Goal: Task Accomplishment & Management: Manage account settings

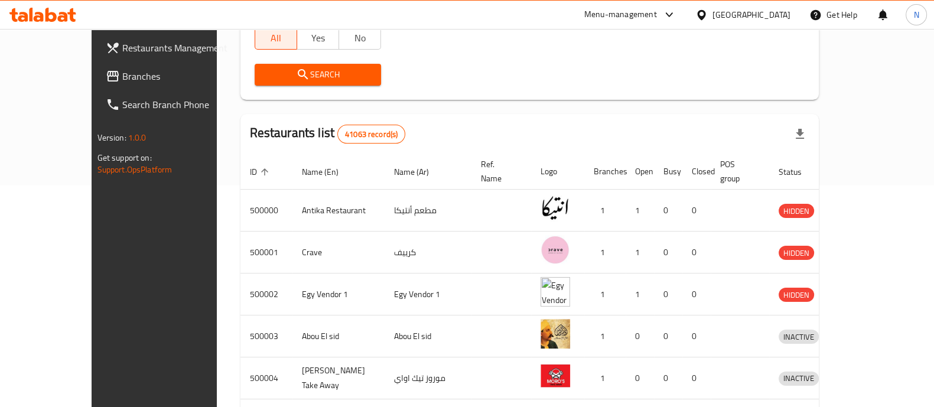
scroll to position [217, 0]
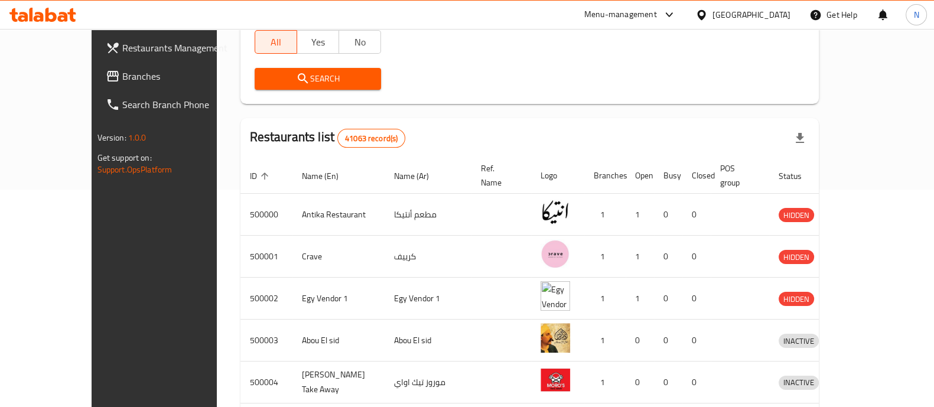
click at [843, 223] on div "Home / Menu management Menu management Restaurant search Restaurant name or ID …" at bounding box center [530, 215] width 626 height 808
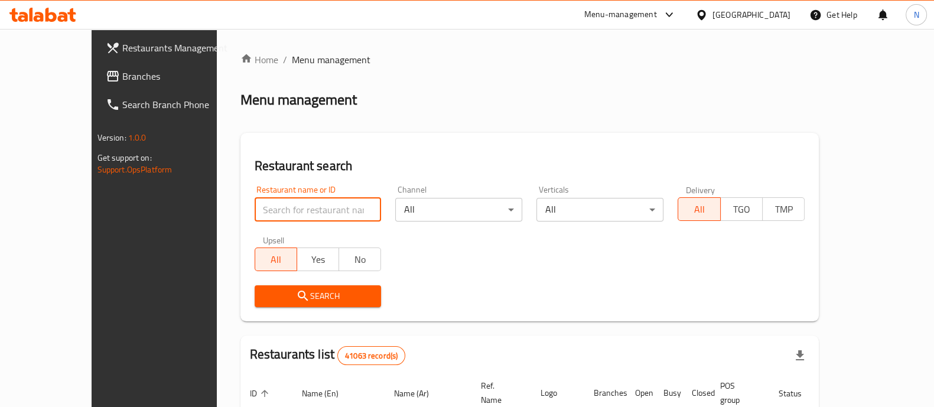
click at [295, 207] on input "search" at bounding box center [318, 210] width 127 height 24
type input "tortina"
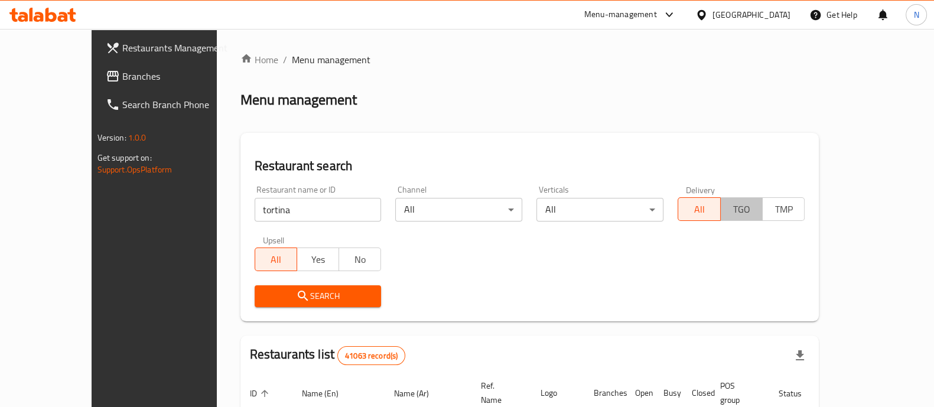
click at [758, 202] on span "TGO" at bounding box center [742, 209] width 33 height 17
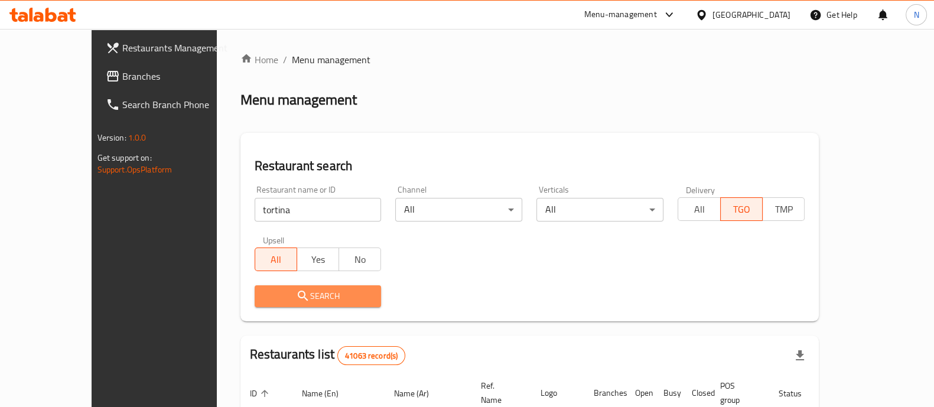
click at [315, 296] on span "Search" at bounding box center [318, 296] width 108 height 15
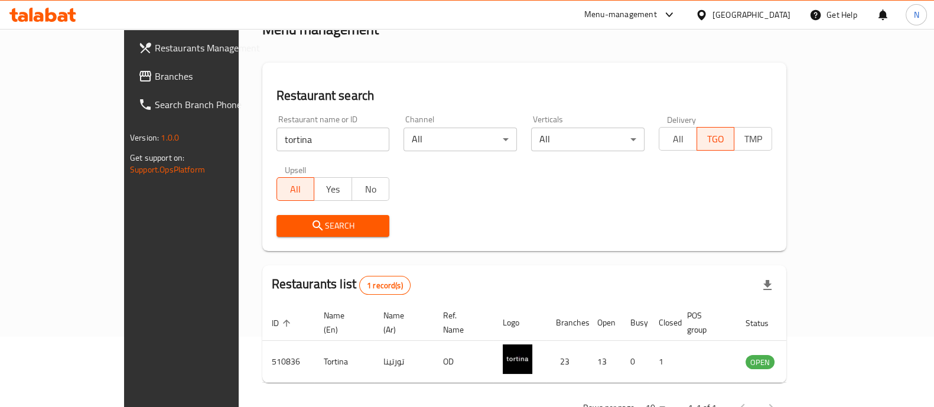
scroll to position [96, 0]
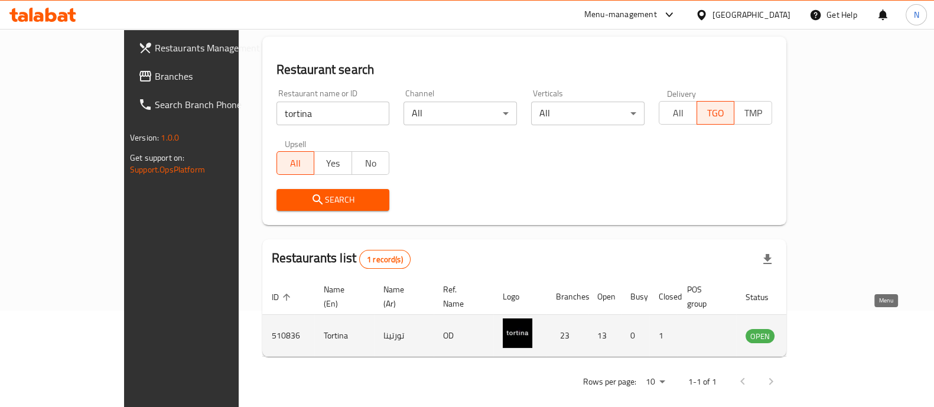
click at [821, 332] on icon "enhanced table" at bounding box center [814, 337] width 13 height 10
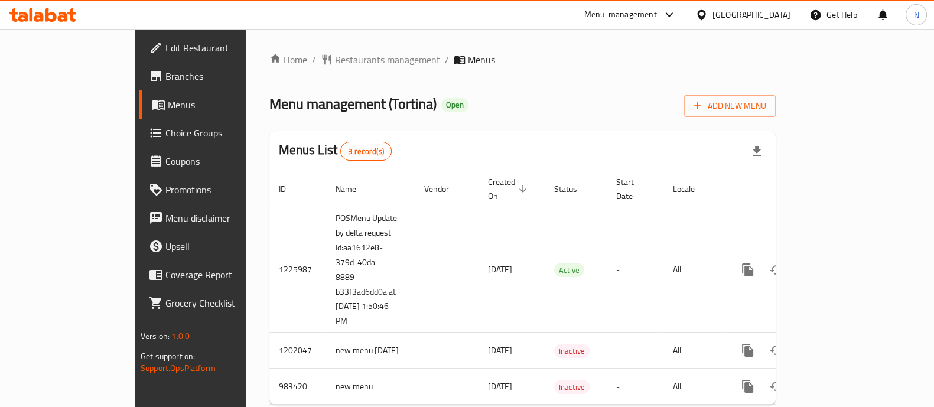
scroll to position [18, 0]
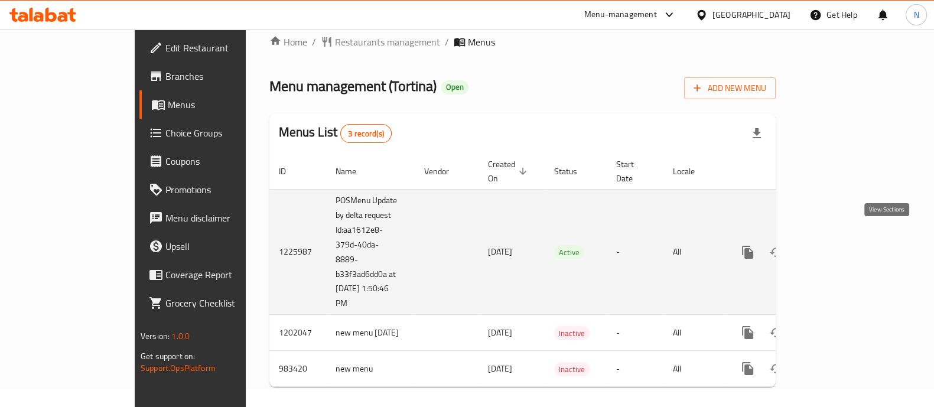
click at [840, 245] on icon "enhanced table" at bounding box center [833, 252] width 14 height 14
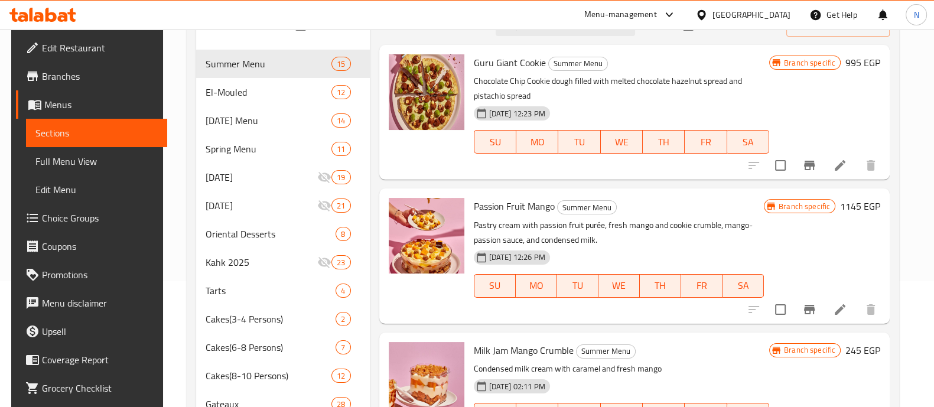
scroll to position [126, 0]
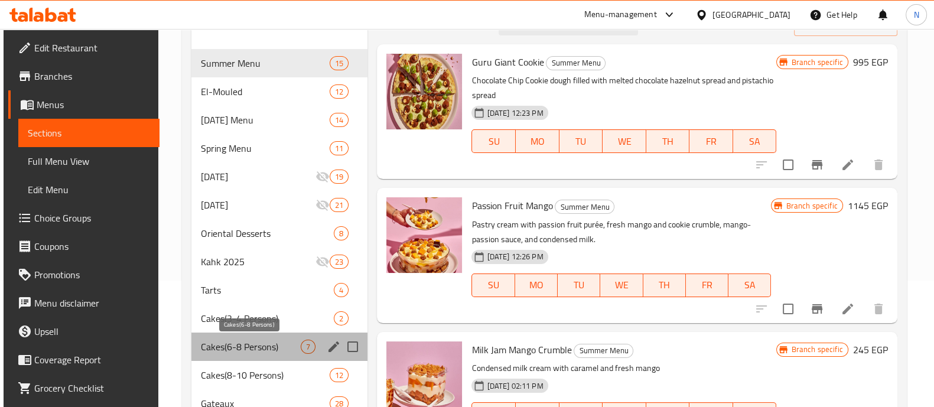
click at [227, 344] on span "Cakes(6-8 Persons)" at bounding box center [251, 347] width 100 height 14
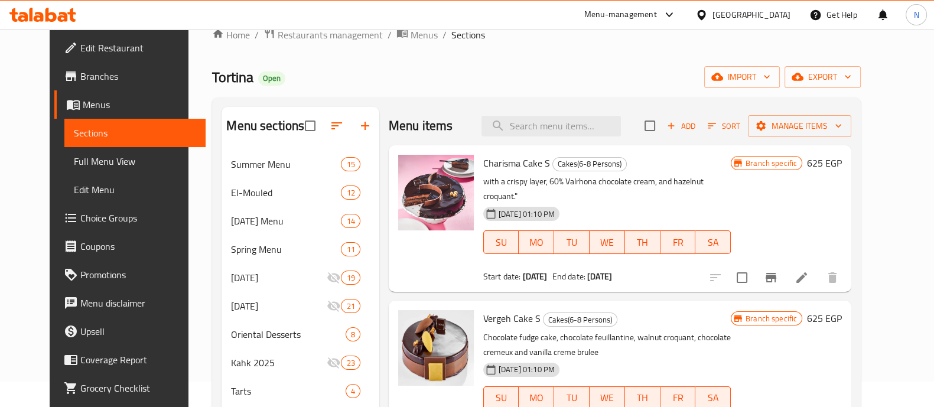
scroll to position [14, 0]
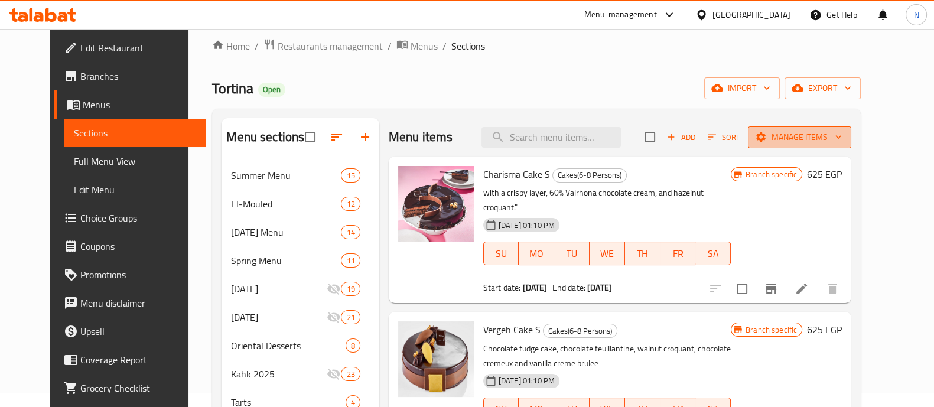
click at [827, 138] on span "Manage items" at bounding box center [800, 137] width 85 height 15
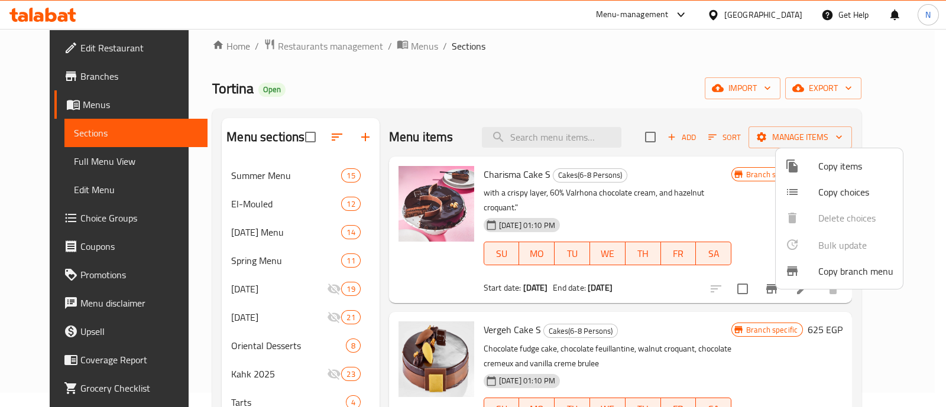
click at [644, 46] on div at bounding box center [473, 203] width 946 height 407
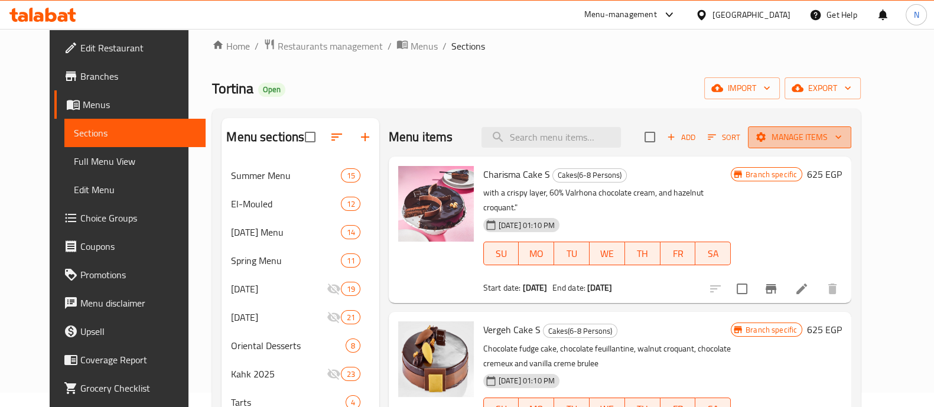
click at [767, 137] on icon "button" at bounding box center [761, 137] width 12 height 12
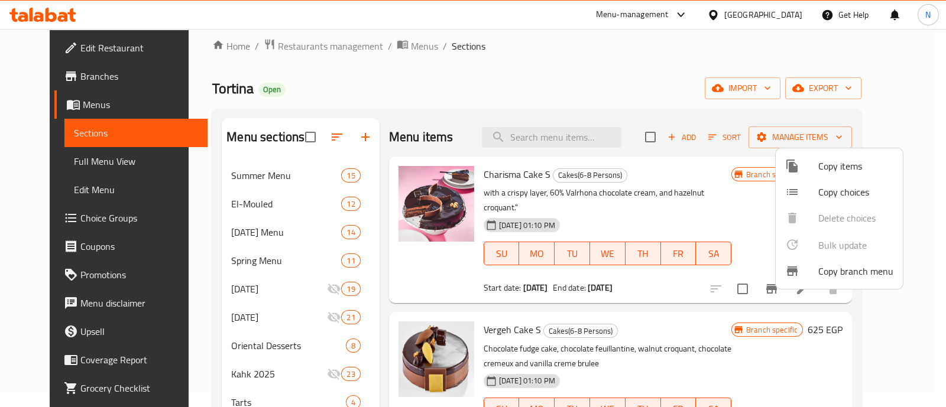
click at [738, 99] on div at bounding box center [473, 203] width 946 height 407
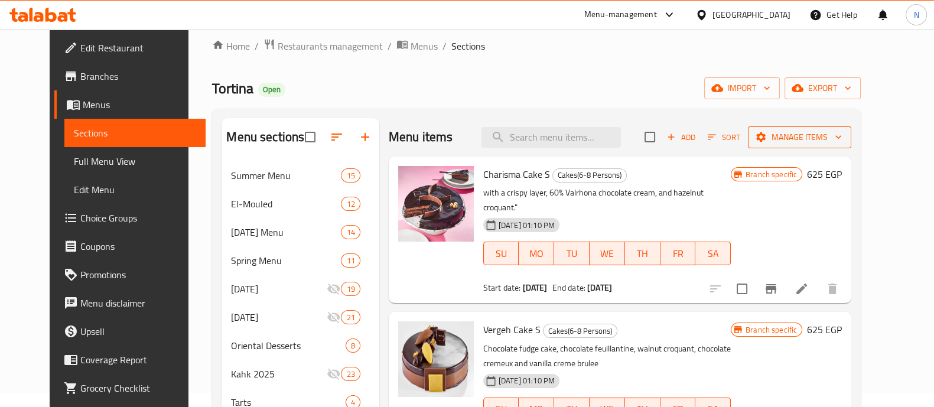
click at [845, 137] on icon "button" at bounding box center [839, 137] width 12 height 12
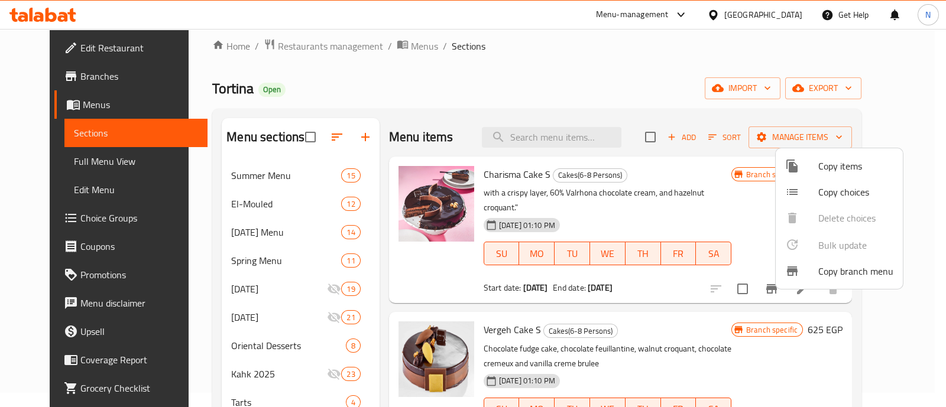
click at [650, 73] on div at bounding box center [473, 203] width 946 height 407
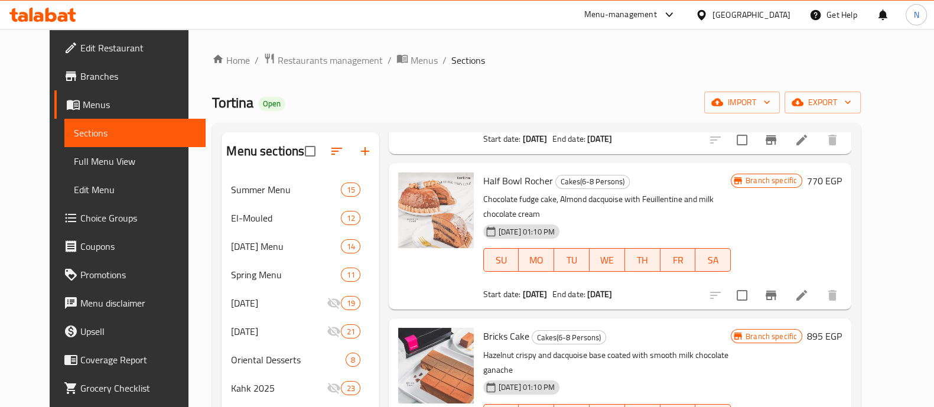
scroll to position [0, 0]
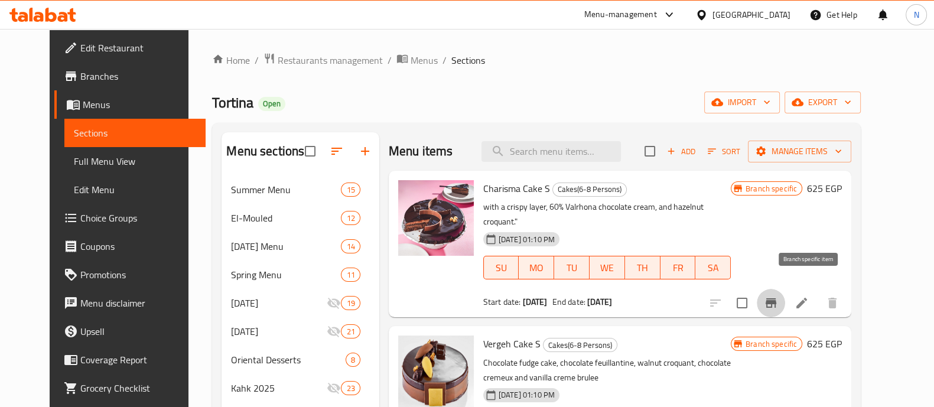
click at [777, 298] on icon "Branch-specific-item" at bounding box center [771, 302] width 11 height 9
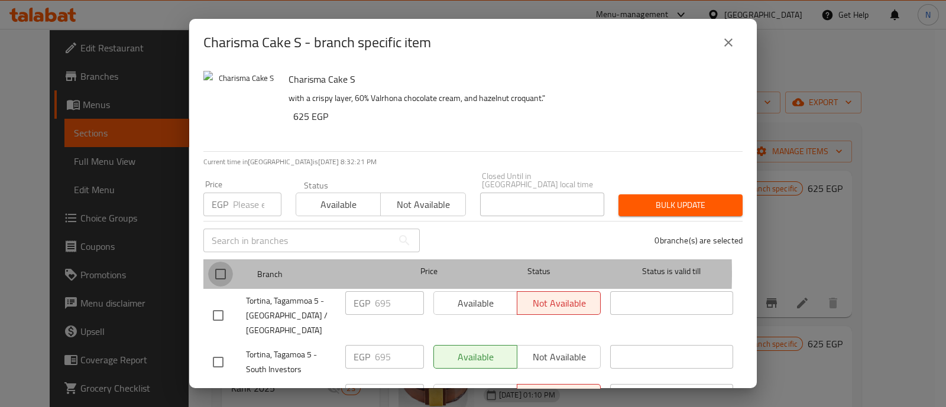
click at [216, 265] on input "checkbox" at bounding box center [220, 274] width 25 height 25
checkbox input "true"
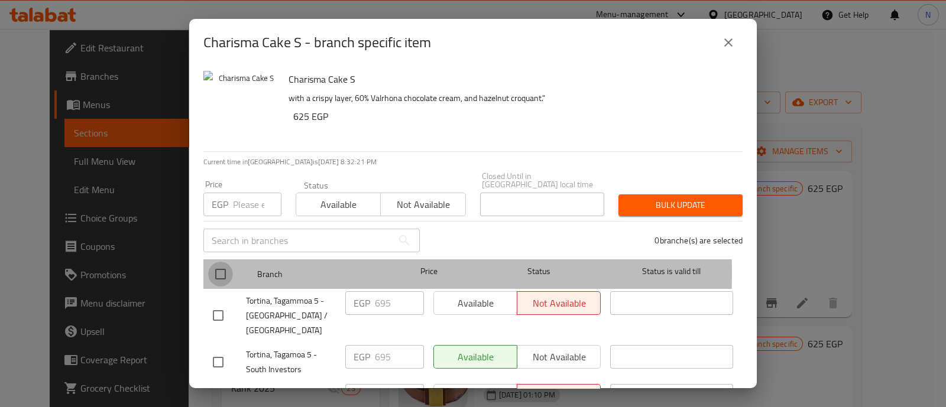
checkbox input "true"
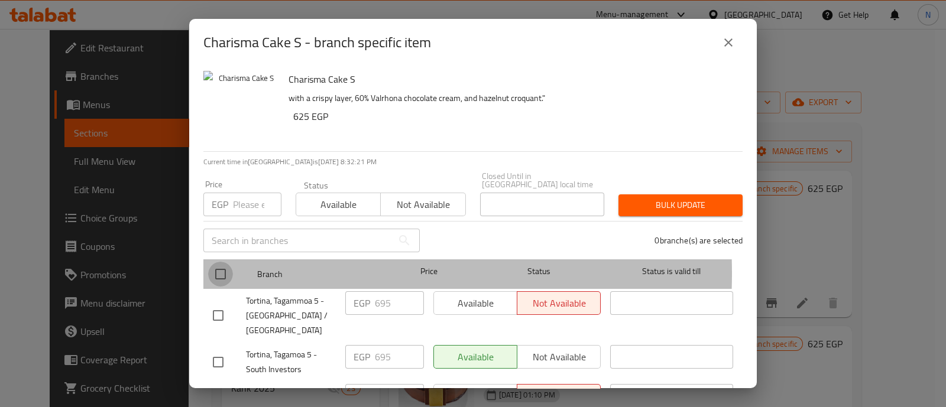
checkbox input "true"
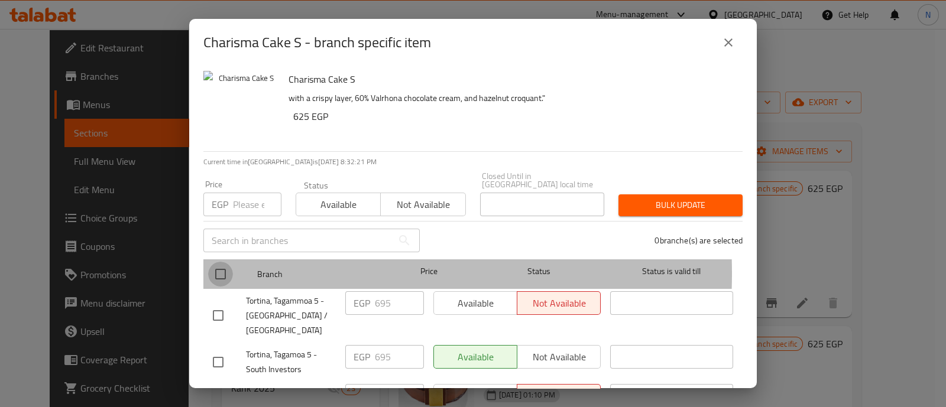
checkbox input "true"
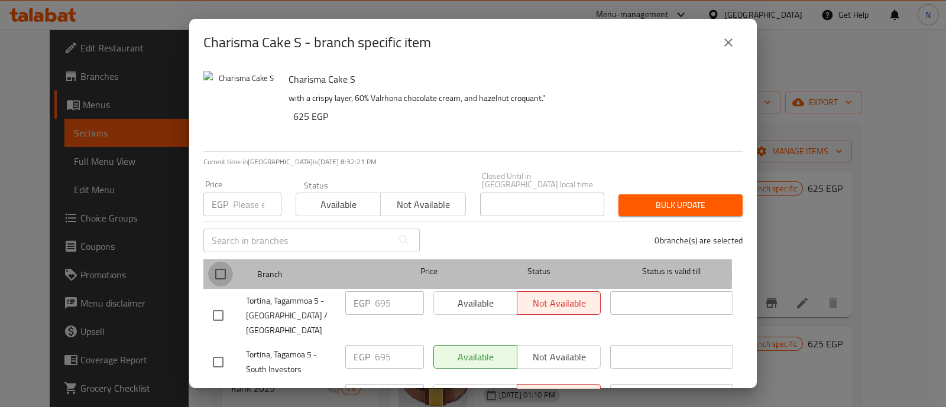
checkbox input "true"
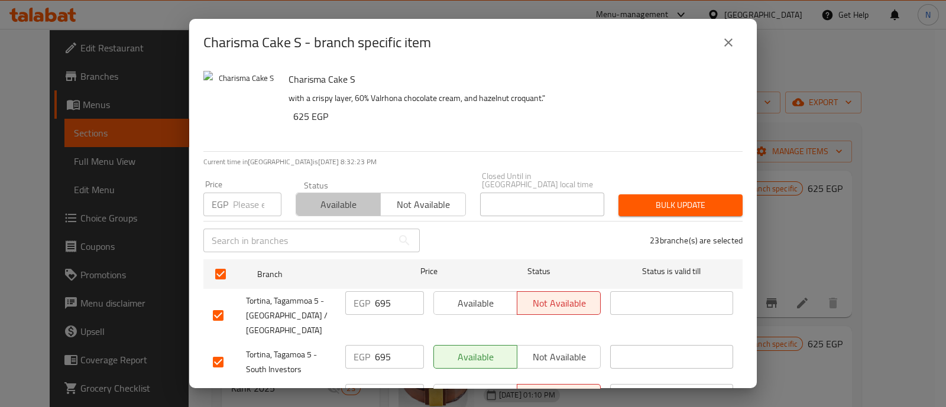
click at [348, 199] on span "Available" at bounding box center [338, 204] width 75 height 17
click at [483, 303] on span "Available" at bounding box center [476, 303] width 74 height 17
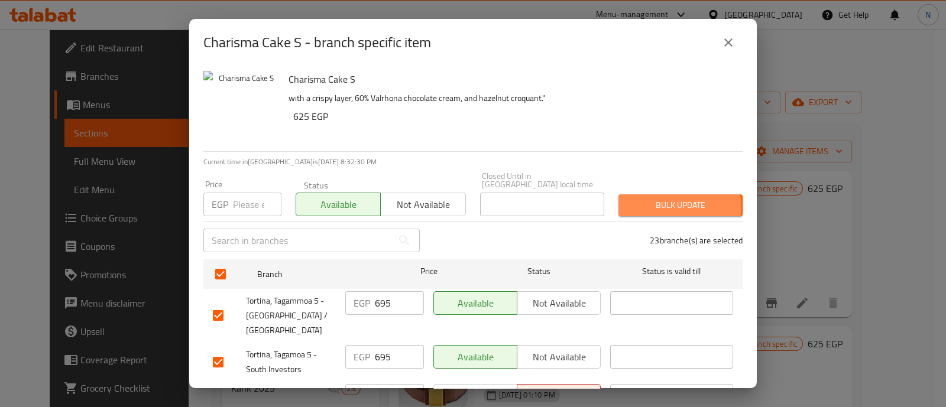
click at [668, 199] on span "Bulk update" at bounding box center [680, 205] width 105 height 15
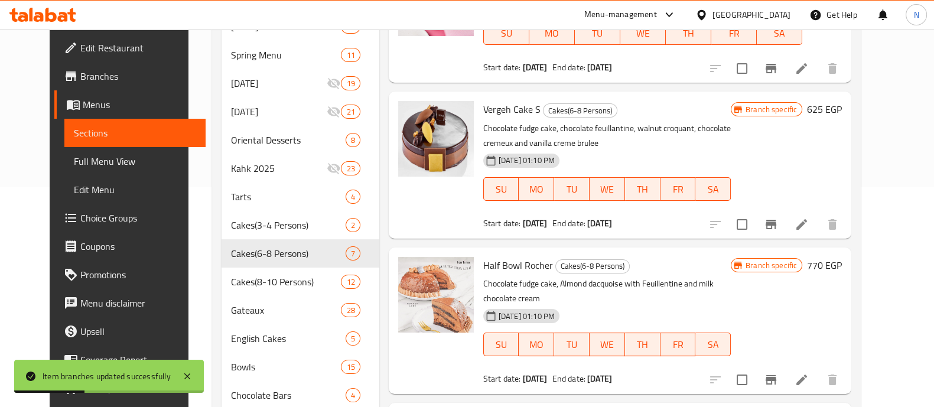
scroll to position [219, 0]
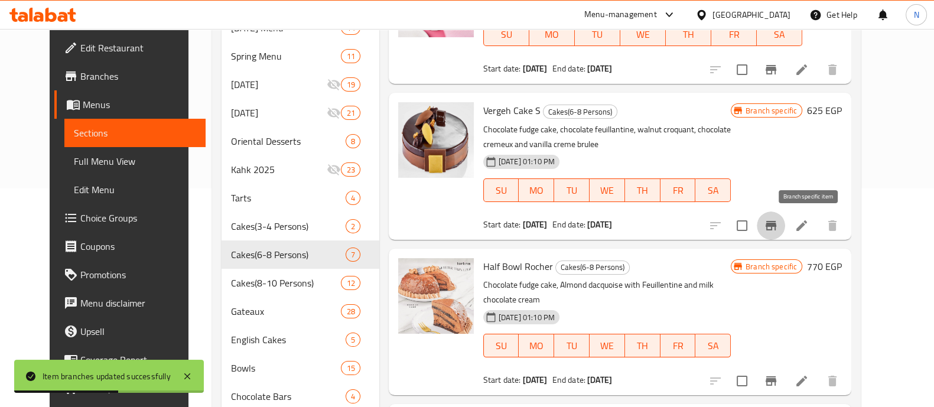
click at [785, 226] on button "Branch-specific-item" at bounding box center [771, 226] width 28 height 28
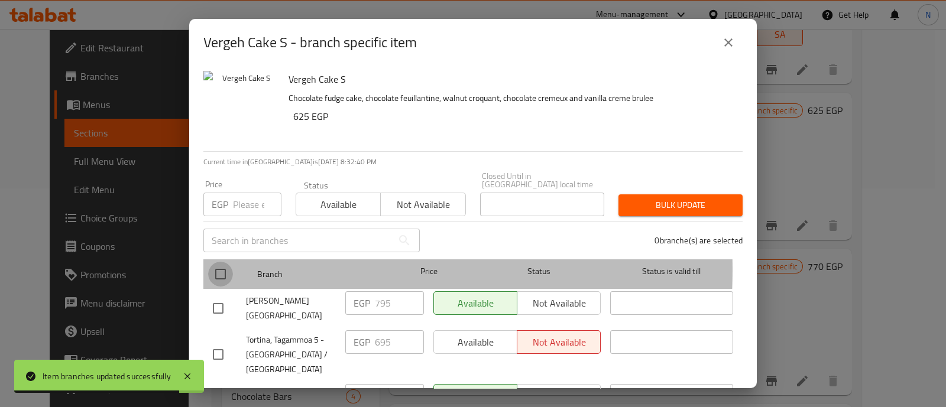
click at [220, 262] on input "checkbox" at bounding box center [220, 274] width 25 height 25
checkbox input "true"
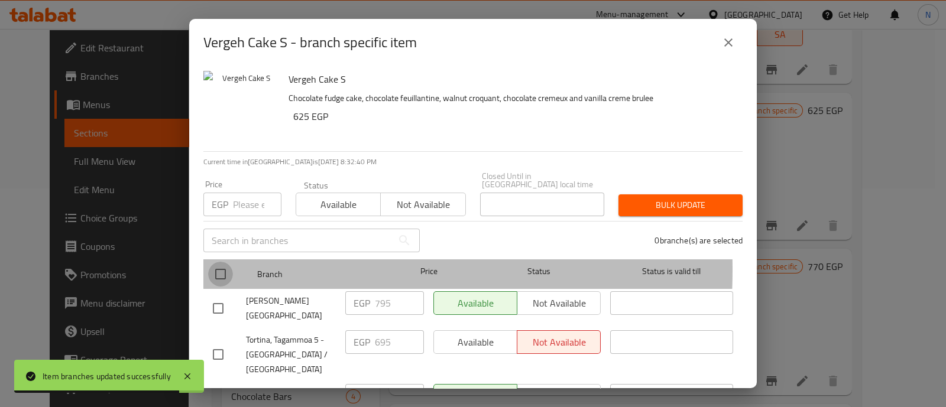
checkbox input "true"
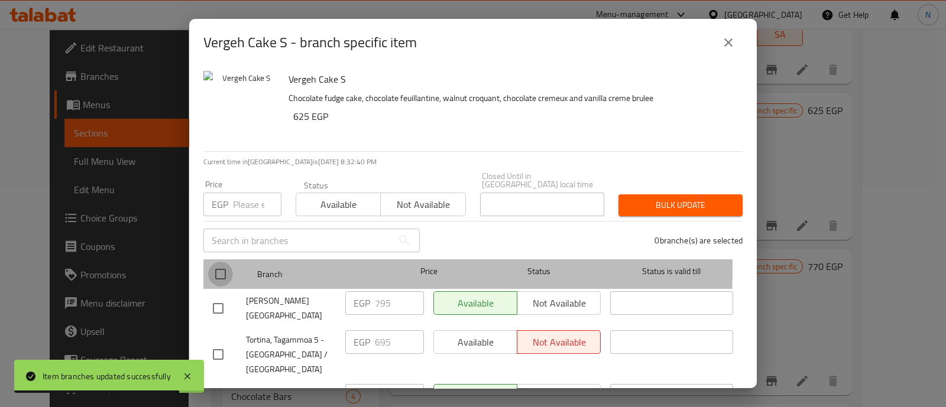
checkbox input "true"
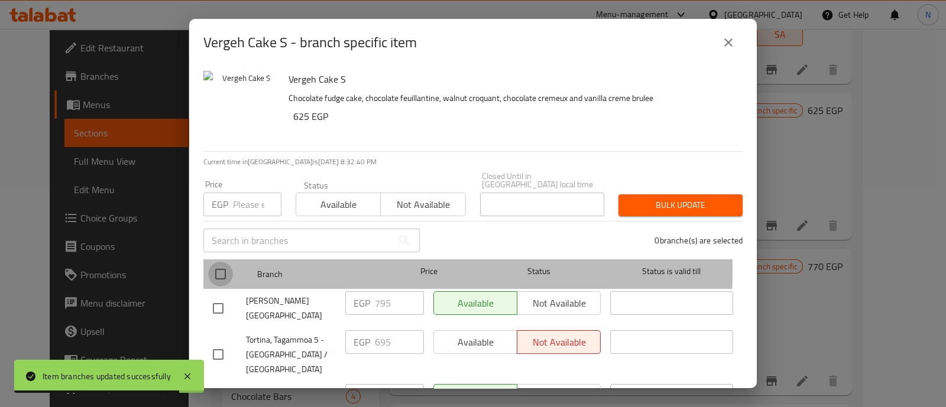
checkbox input "true"
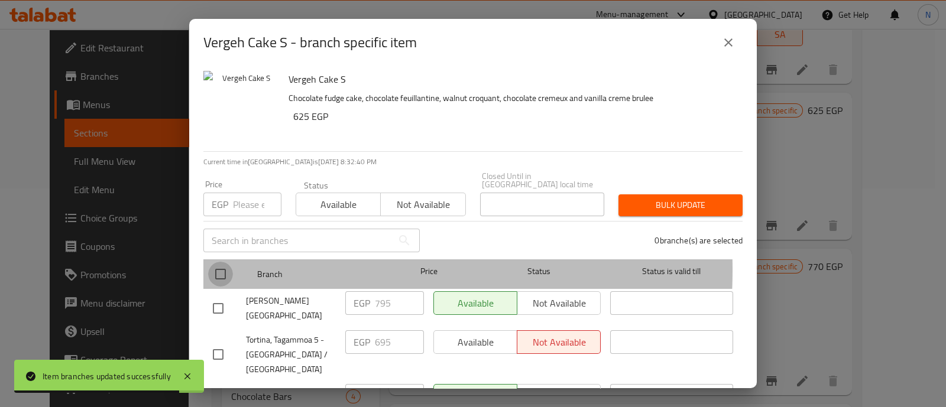
checkbox input "true"
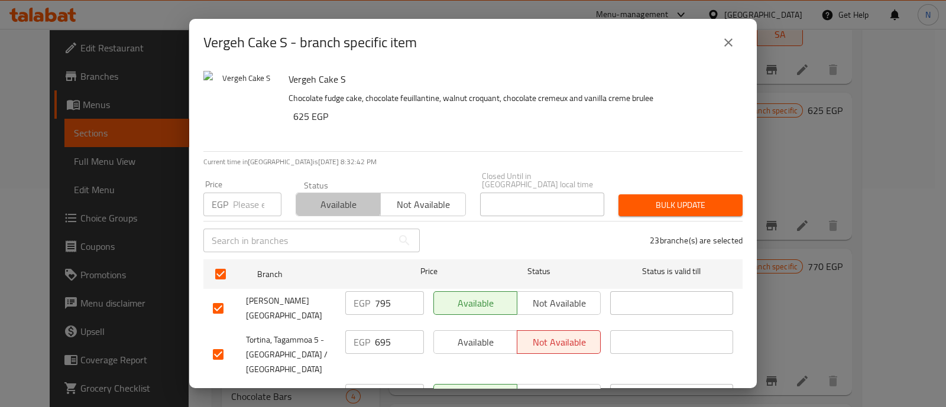
click at [318, 196] on span "Available" at bounding box center [338, 204] width 75 height 17
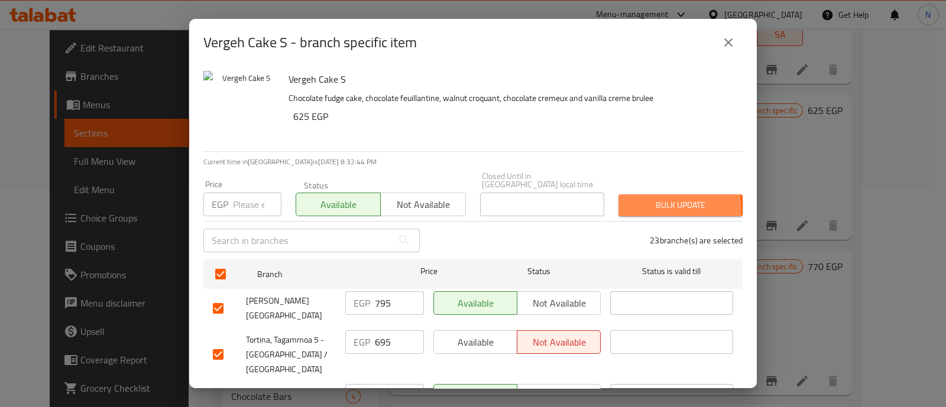
click at [635, 200] on span "Bulk update" at bounding box center [680, 205] width 105 height 15
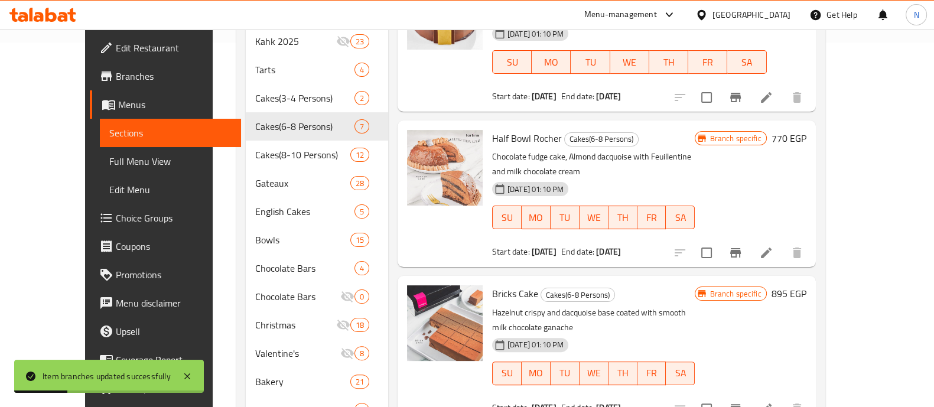
scroll to position [388, 0]
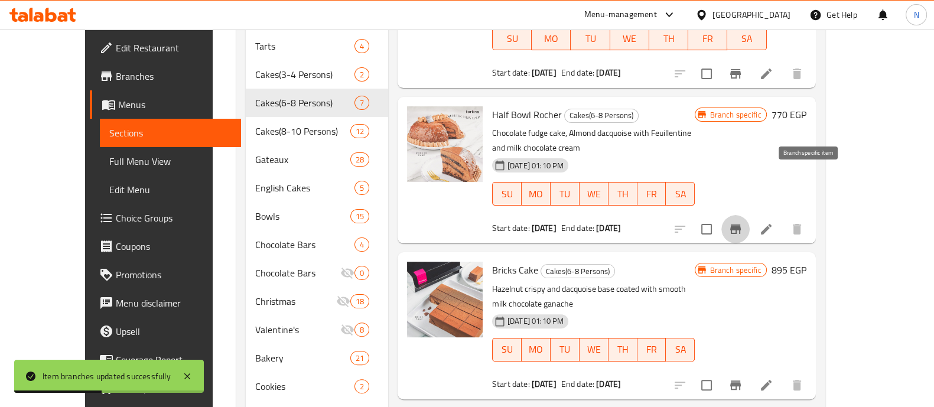
click at [741, 225] on icon "Branch-specific-item" at bounding box center [735, 229] width 11 height 9
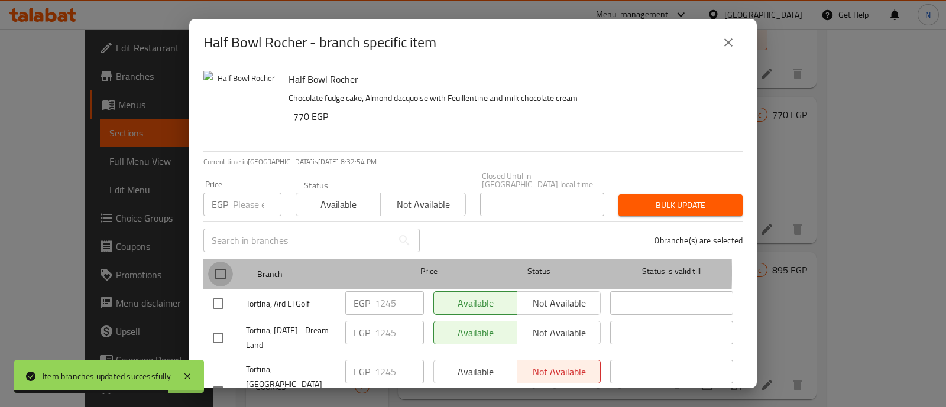
click at [222, 264] on input "checkbox" at bounding box center [220, 274] width 25 height 25
checkbox input "true"
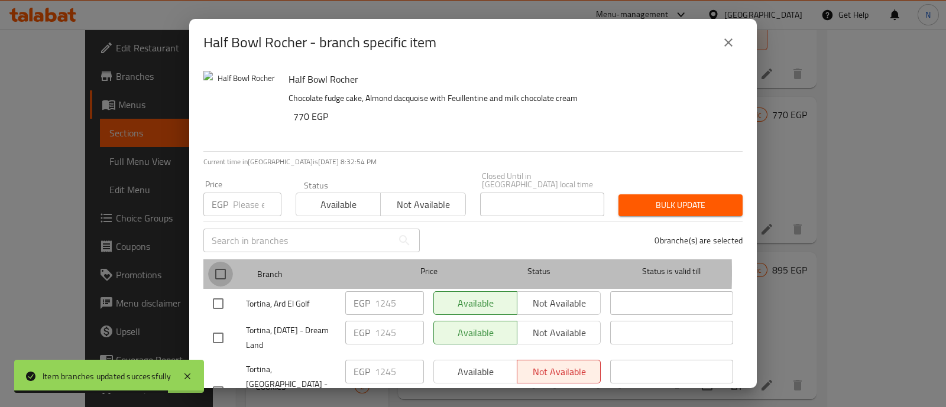
checkbox input "true"
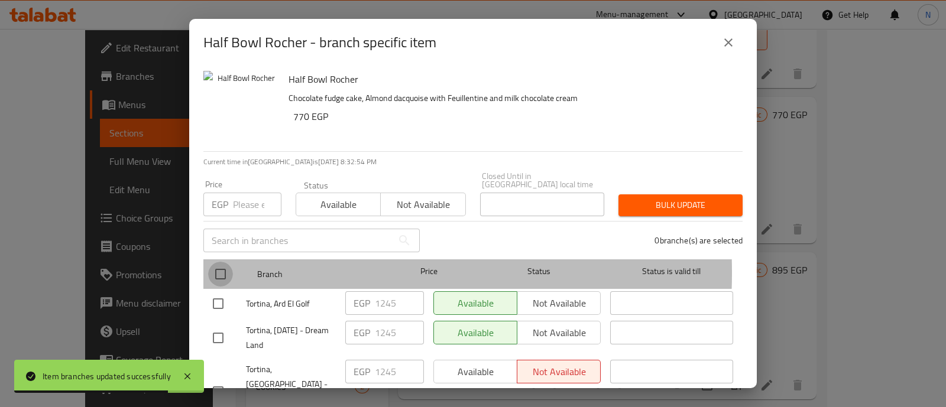
checkbox input "true"
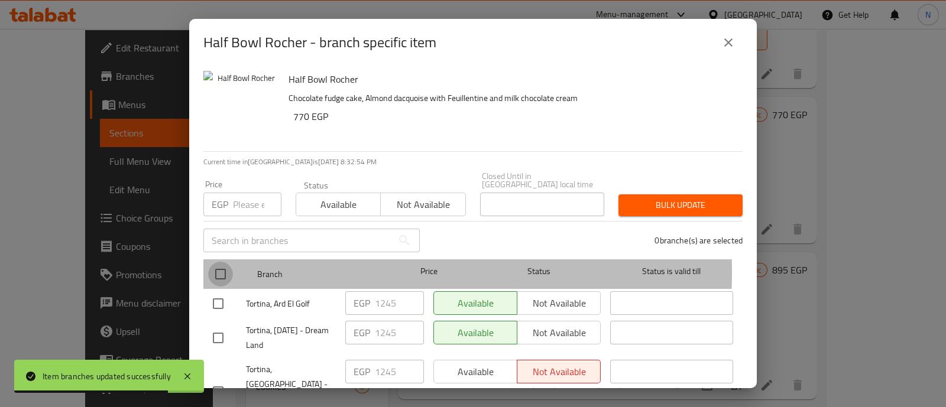
checkbox input "true"
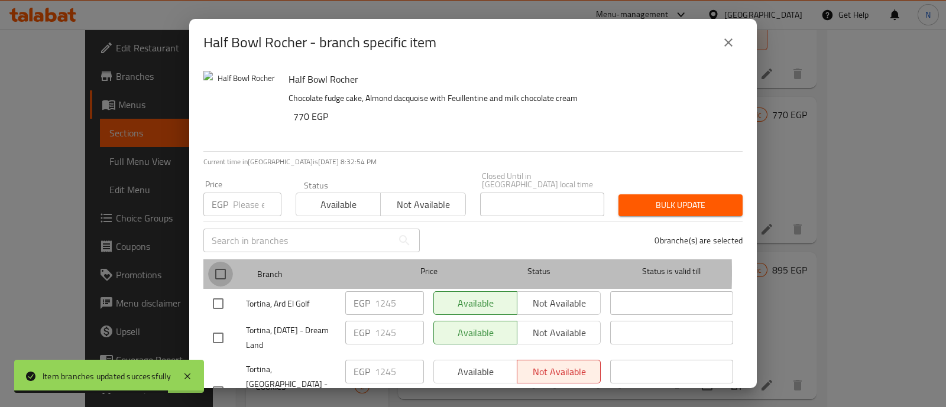
checkbox input "true"
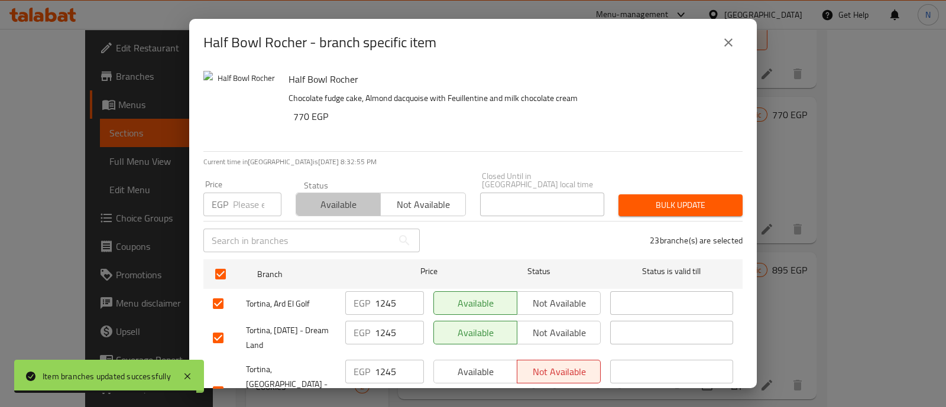
click at [323, 198] on span "Available" at bounding box center [338, 204] width 75 height 17
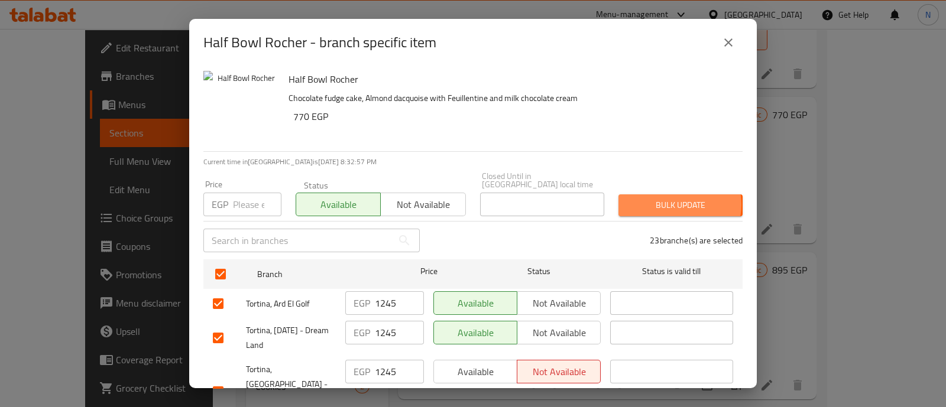
click at [664, 198] on span "Bulk update" at bounding box center [680, 205] width 105 height 15
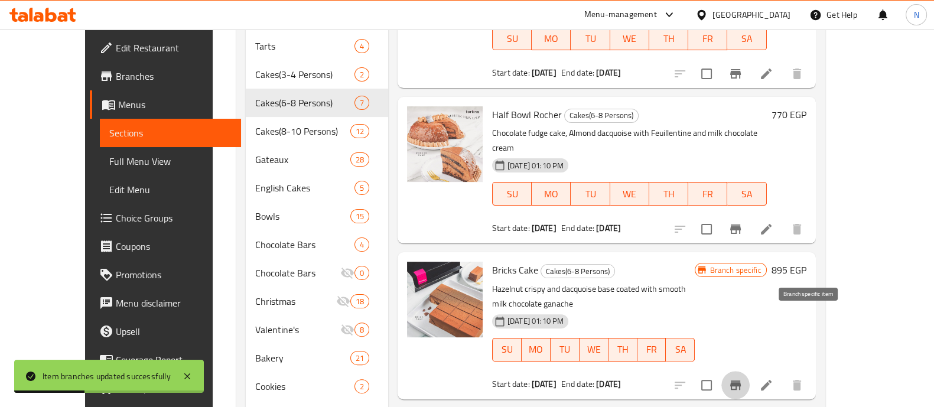
click at [741, 381] on icon "Branch-specific-item" at bounding box center [735, 385] width 11 height 9
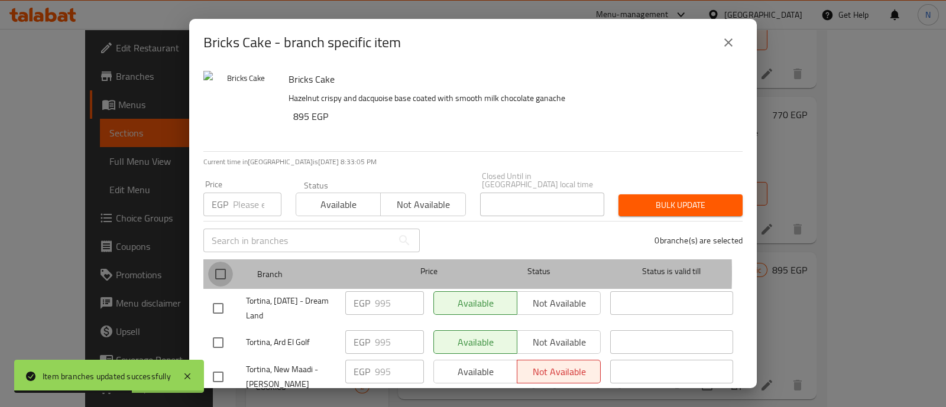
click at [219, 265] on input "checkbox" at bounding box center [220, 274] width 25 height 25
checkbox input "true"
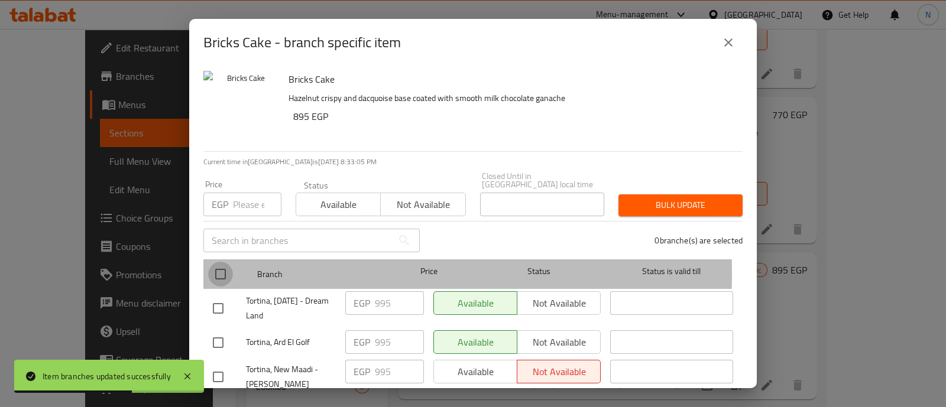
checkbox input "true"
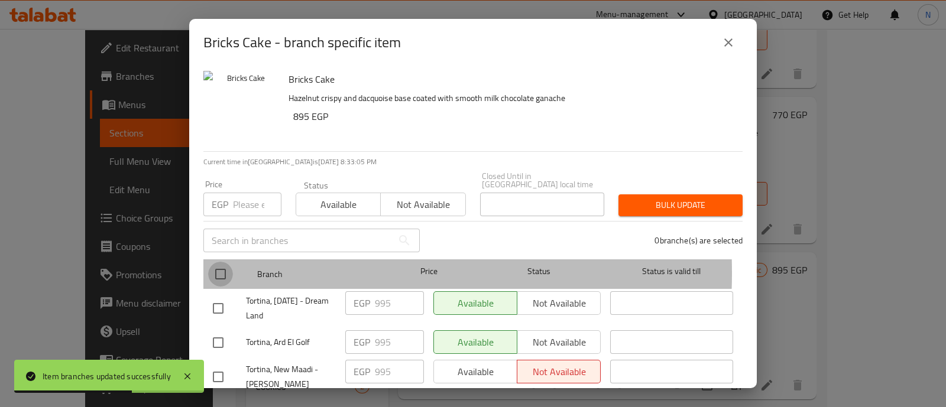
checkbox input "true"
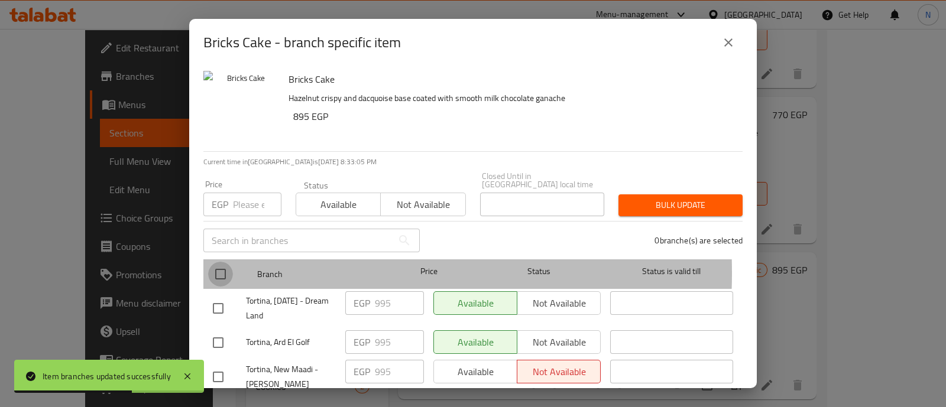
checkbox input "true"
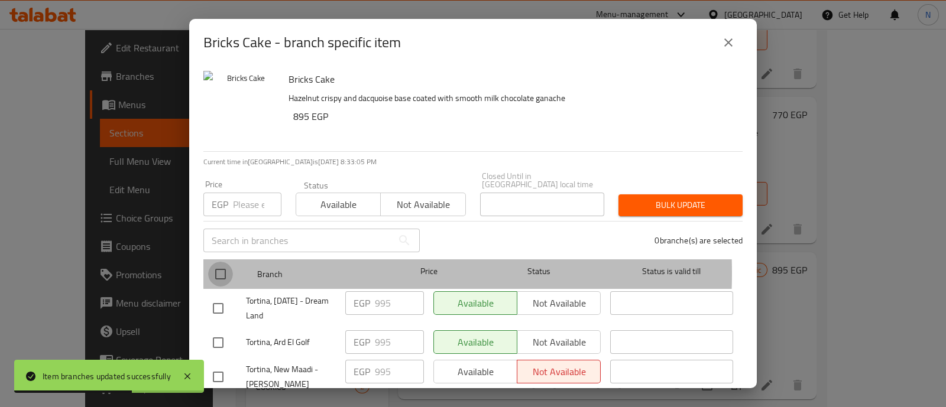
checkbox input "true"
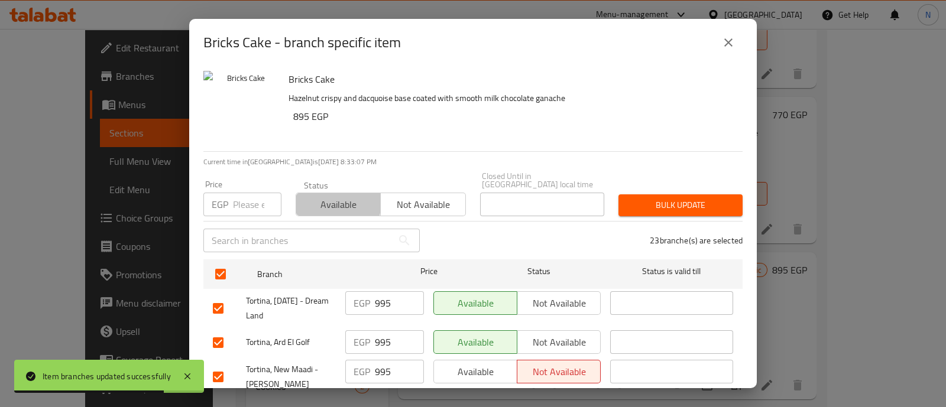
click at [311, 196] on span "Available" at bounding box center [338, 204] width 75 height 17
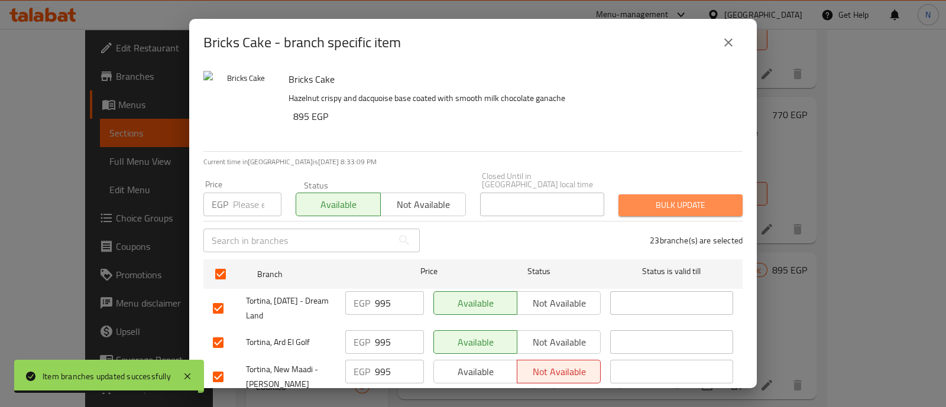
click at [681, 198] on span "Bulk update" at bounding box center [680, 205] width 105 height 15
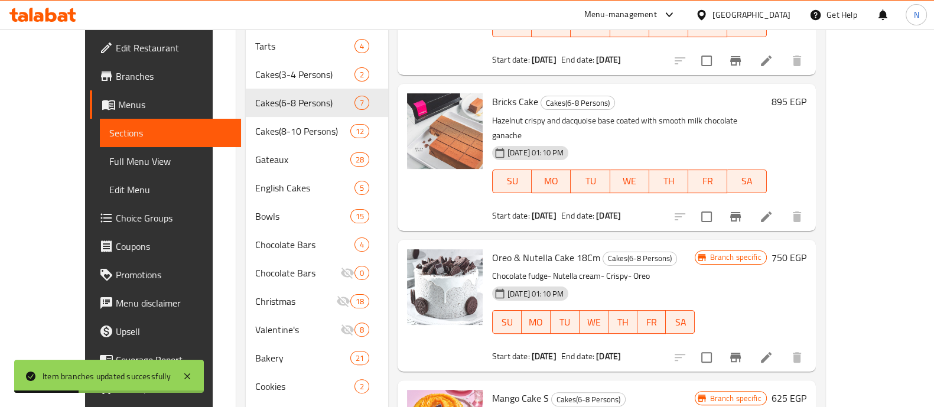
scroll to position [164, 0]
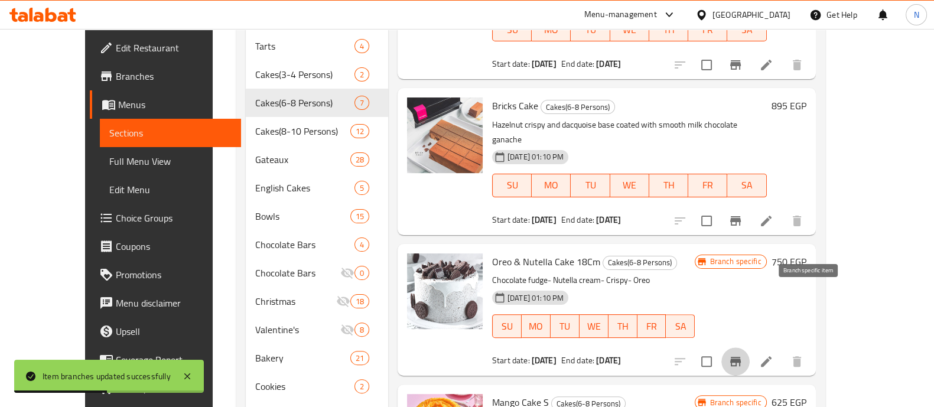
click at [741, 357] on icon "Branch-specific-item" at bounding box center [735, 361] width 11 height 9
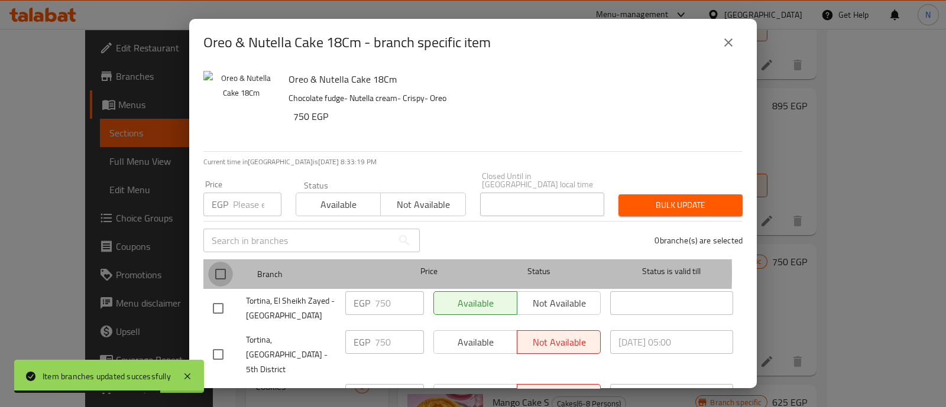
click at [216, 264] on input "checkbox" at bounding box center [220, 274] width 25 height 25
checkbox input "true"
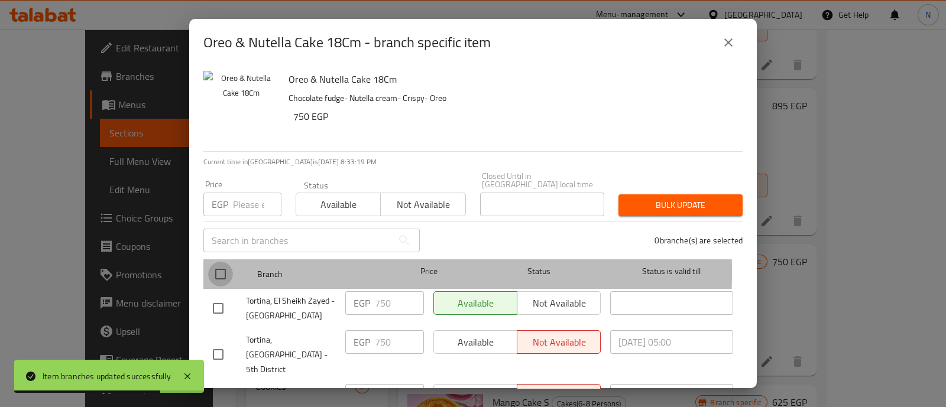
checkbox input "true"
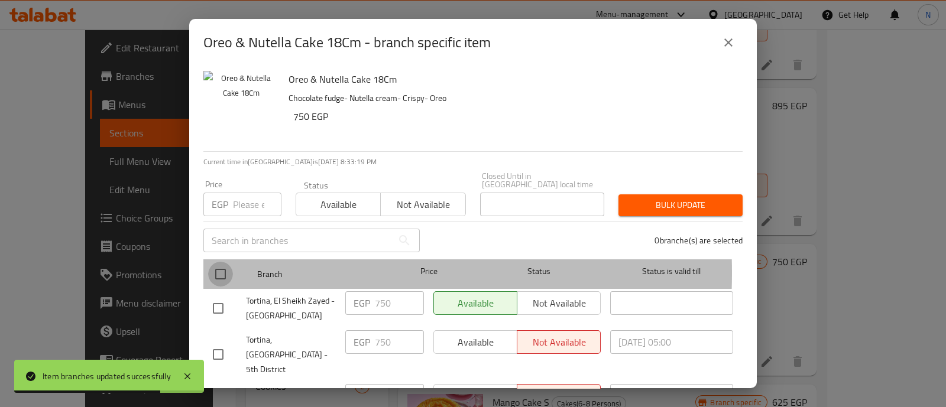
checkbox input "true"
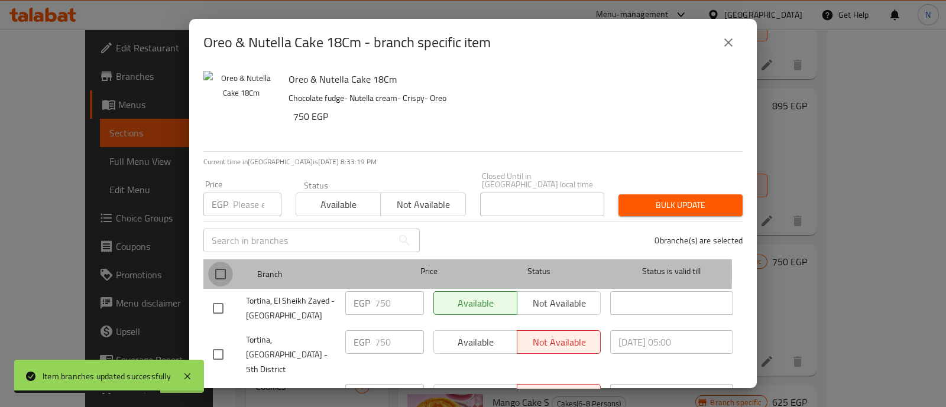
checkbox input "true"
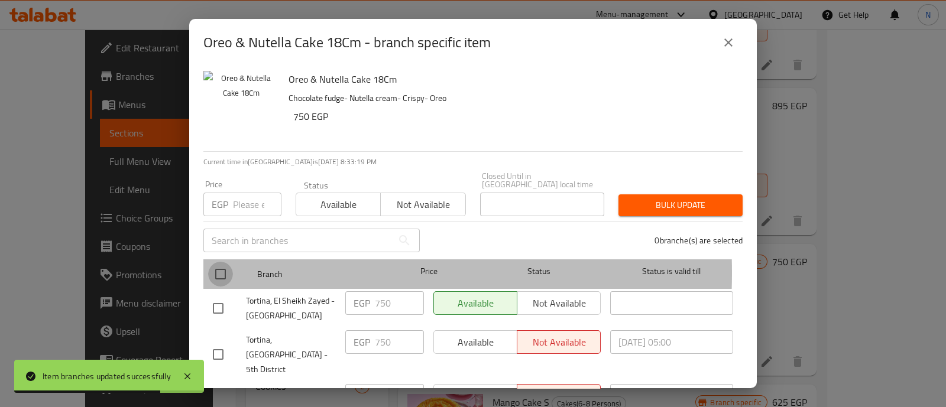
checkbox input "true"
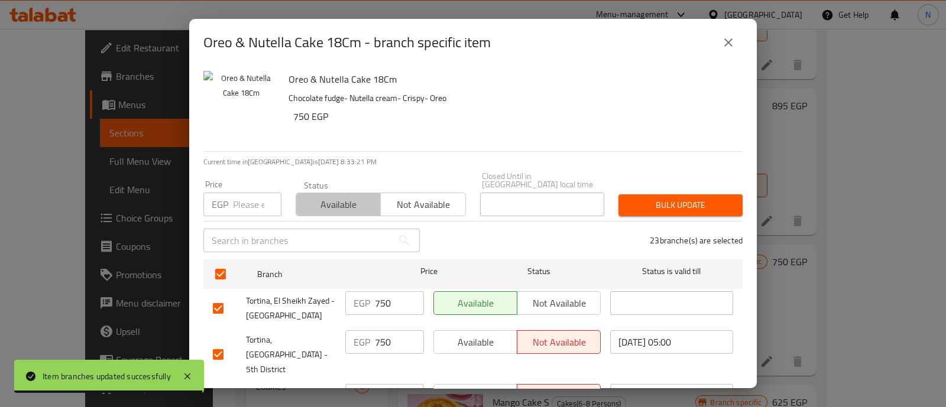
click at [340, 196] on span "Available" at bounding box center [338, 204] width 75 height 17
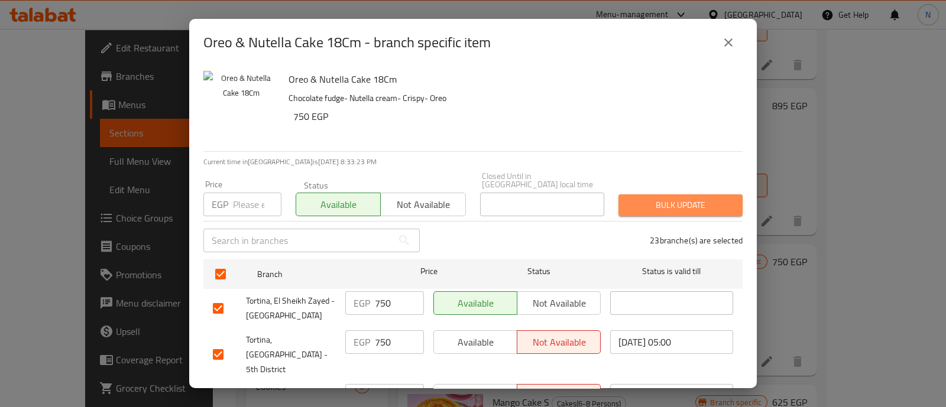
click at [700, 198] on span "Bulk update" at bounding box center [680, 205] width 105 height 15
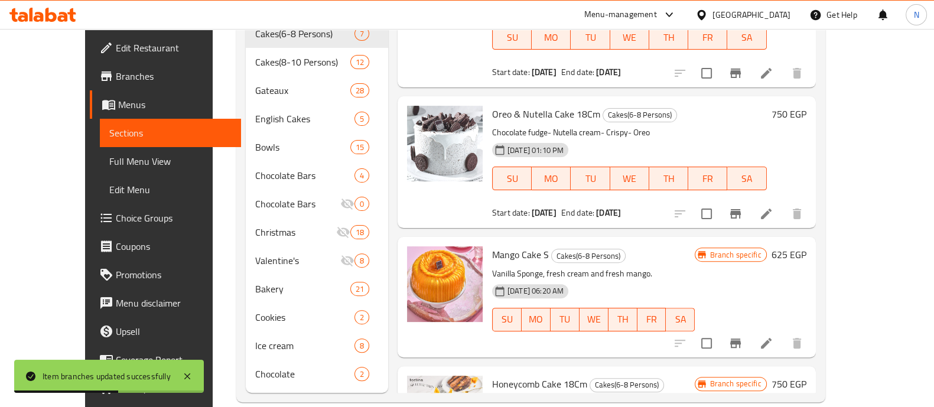
scroll to position [304, 0]
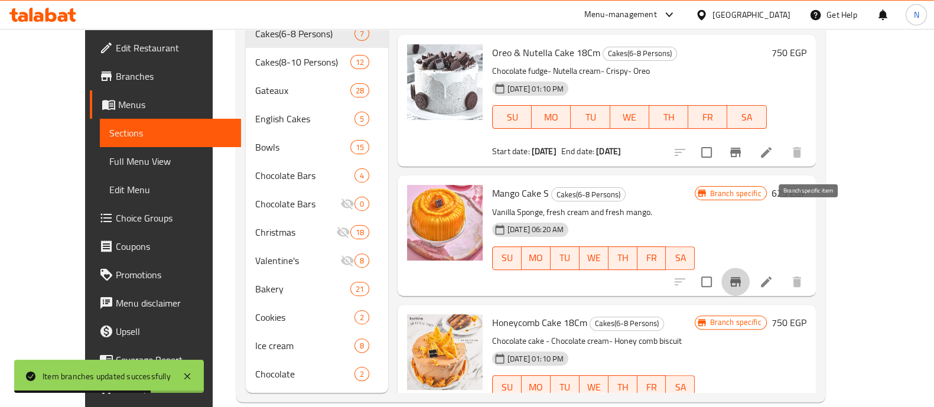
click at [741, 277] on icon "Branch-specific-item" at bounding box center [735, 281] width 11 height 9
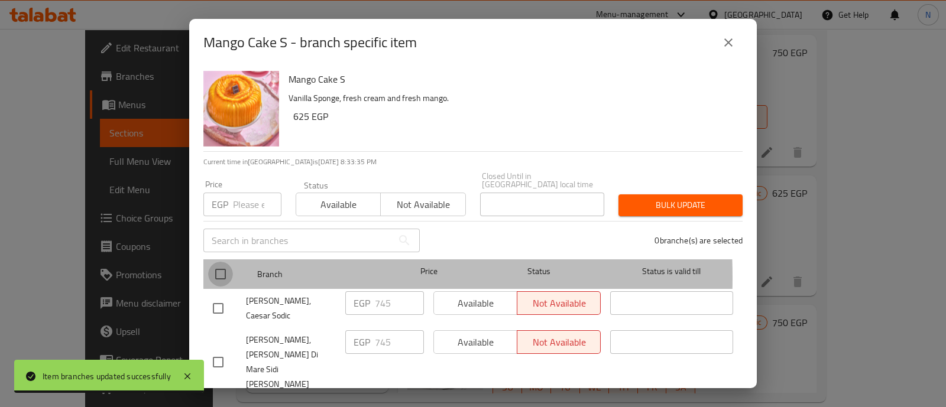
click at [219, 269] on input "checkbox" at bounding box center [220, 274] width 25 height 25
checkbox input "true"
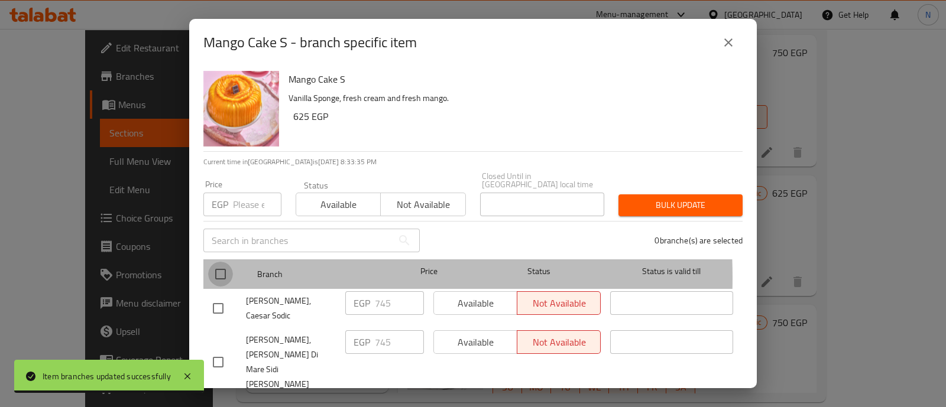
checkbox input "true"
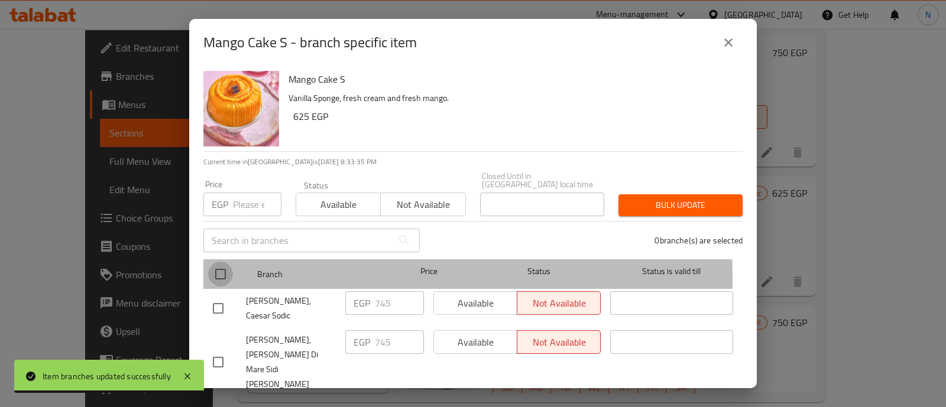
checkbox input "true"
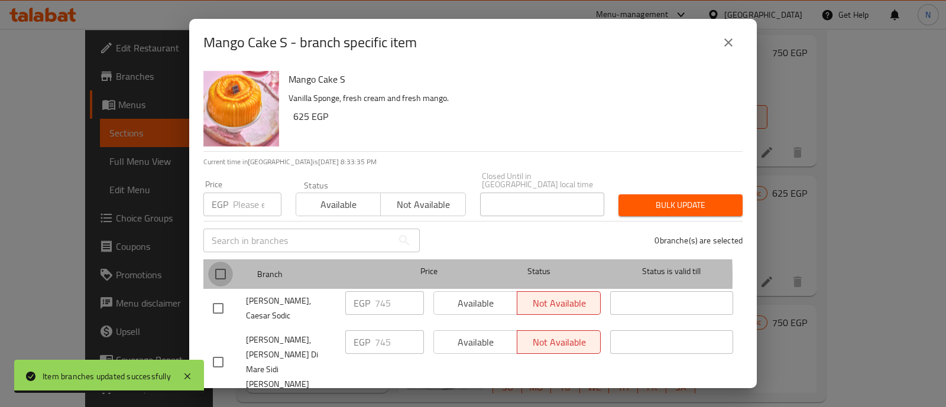
checkbox input "true"
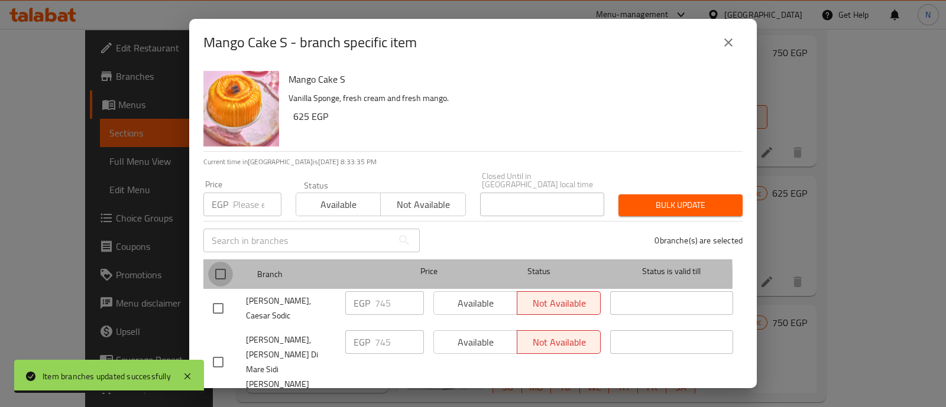
checkbox input "true"
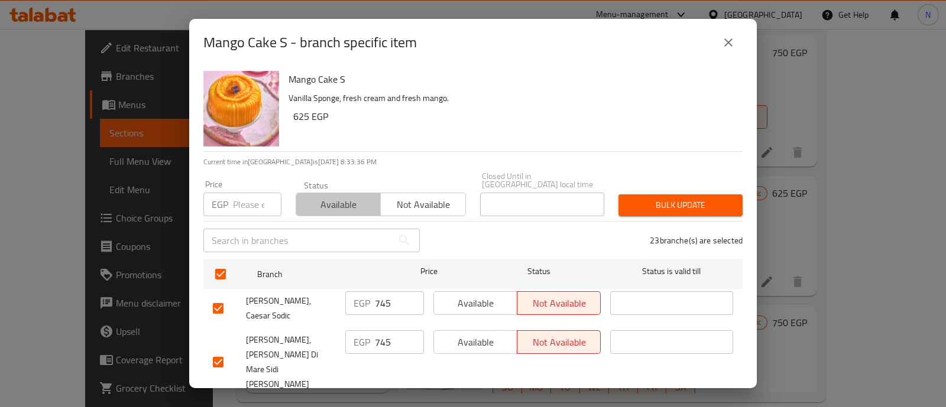
click at [353, 196] on span "Available" at bounding box center [338, 204] width 75 height 17
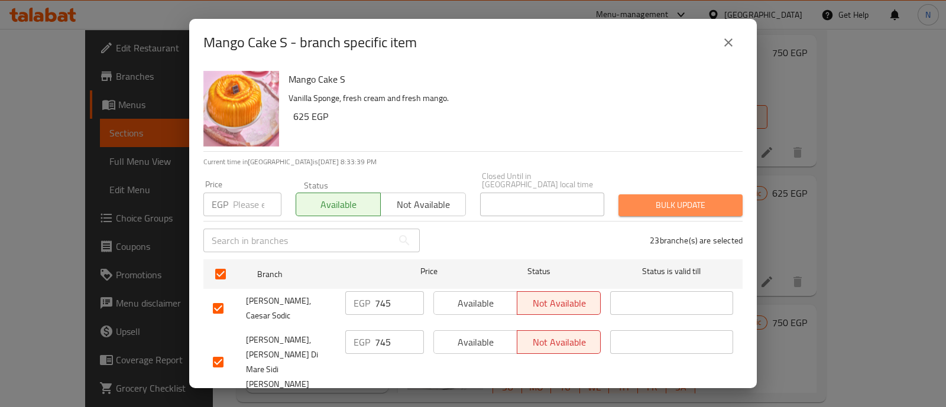
click at [678, 200] on span "Bulk update" at bounding box center [680, 205] width 105 height 15
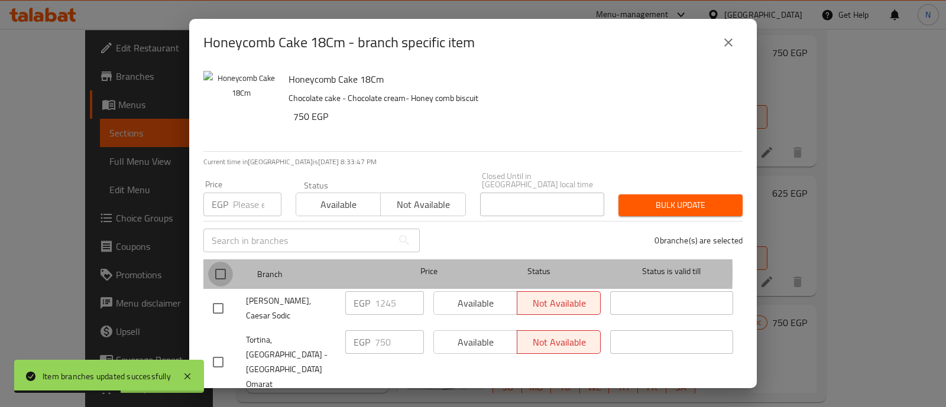
click at [219, 264] on input "checkbox" at bounding box center [220, 274] width 25 height 25
checkbox input "true"
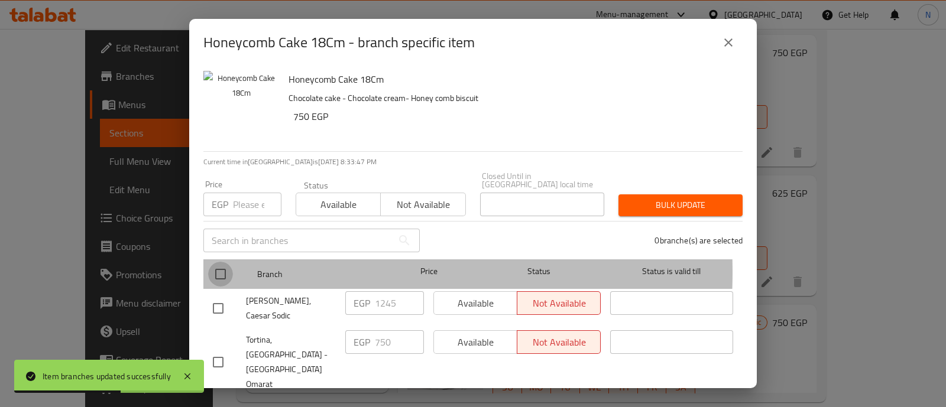
checkbox input "true"
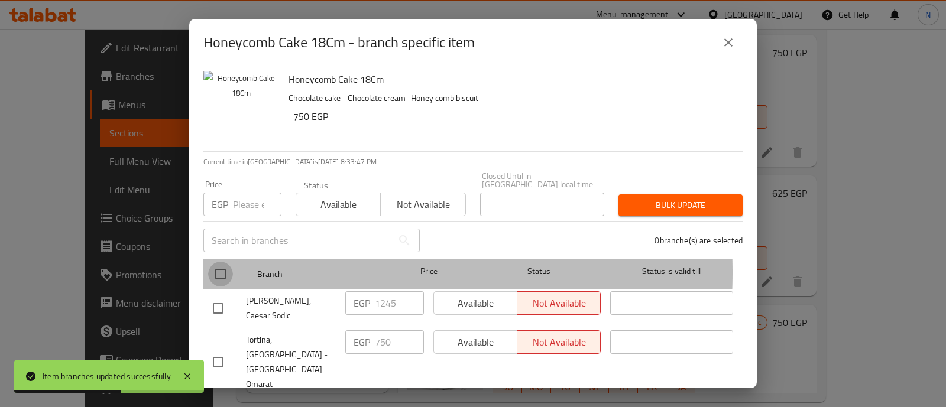
checkbox input "true"
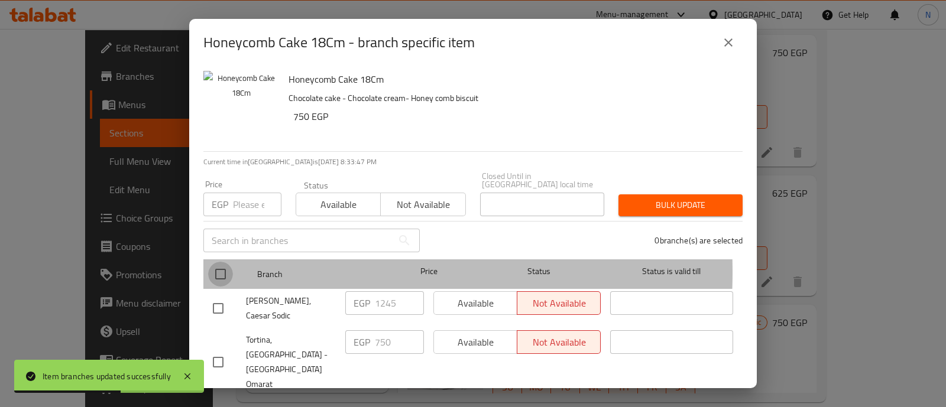
checkbox input "true"
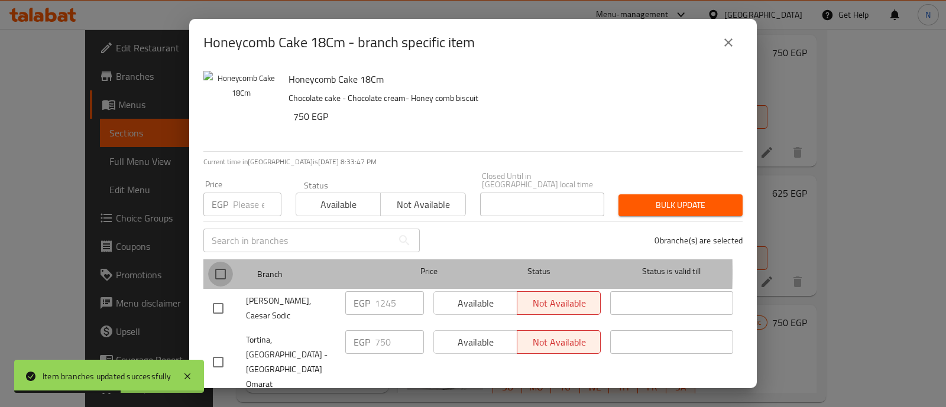
checkbox input "true"
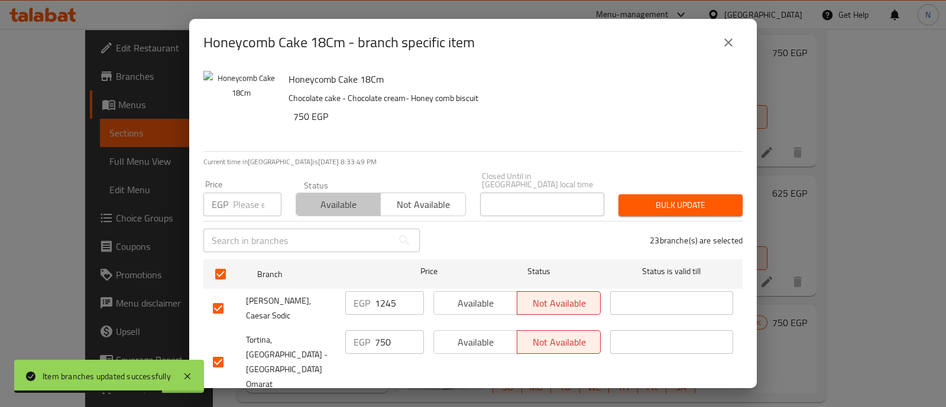
click at [324, 196] on span "Available" at bounding box center [338, 204] width 75 height 17
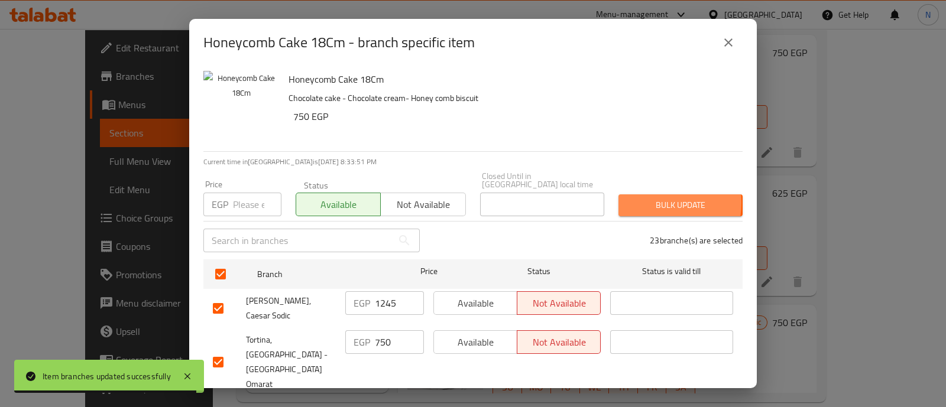
click at [639, 198] on span "Bulk update" at bounding box center [680, 205] width 105 height 15
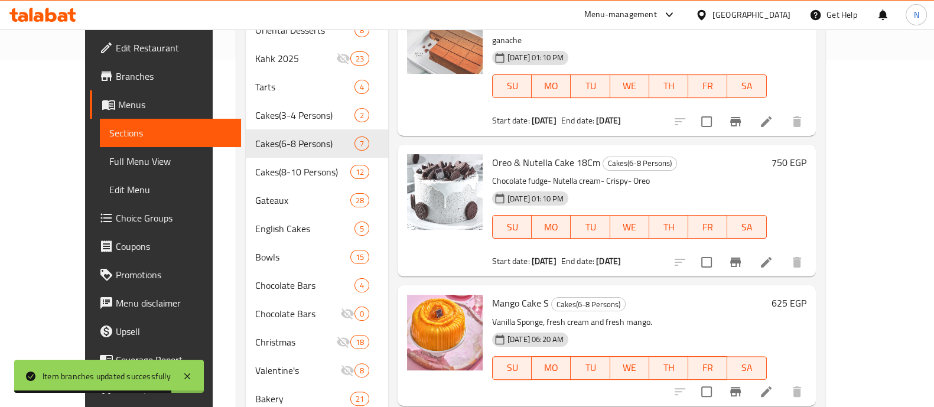
scroll to position [343, 0]
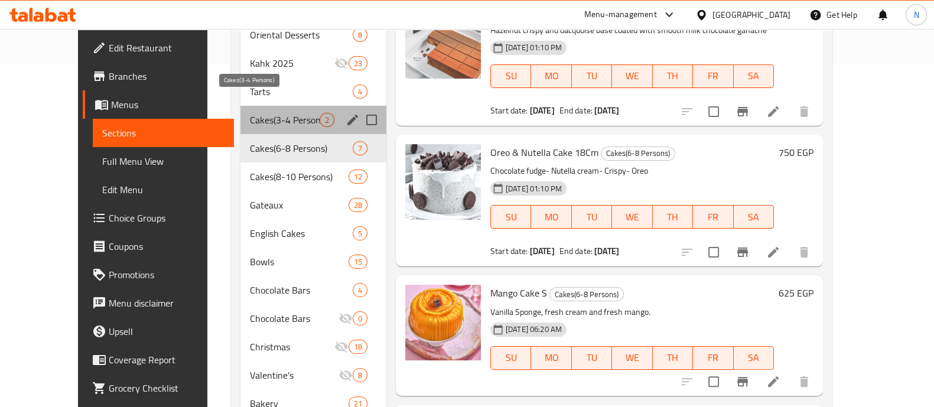
click at [250, 113] on span "Cakes(3-4 Persons)" at bounding box center [284, 120] width 69 height 14
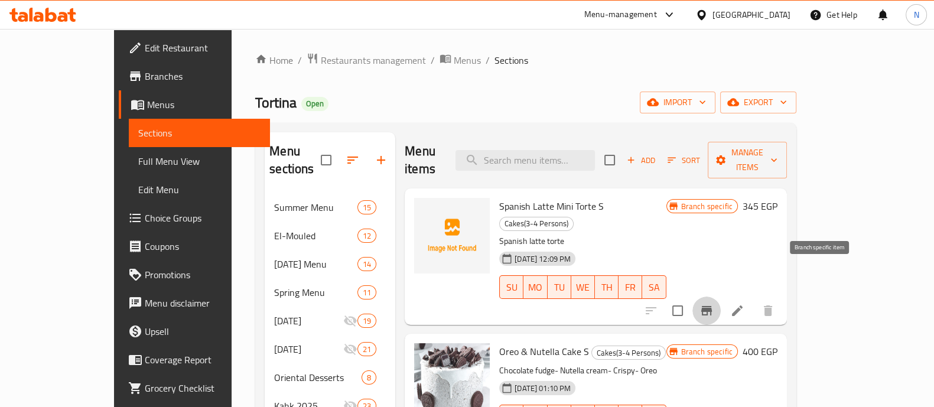
click at [712, 306] on icon "Branch-specific-item" at bounding box center [707, 310] width 11 height 9
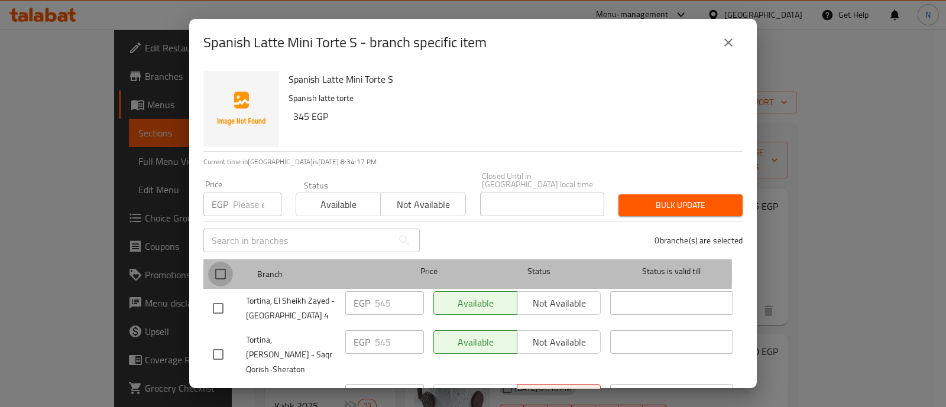
click at [221, 265] on input "checkbox" at bounding box center [220, 274] width 25 height 25
checkbox input "true"
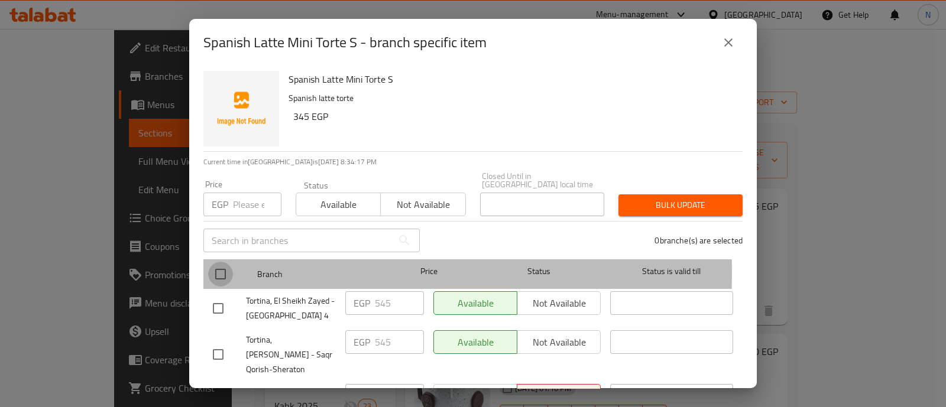
checkbox input "true"
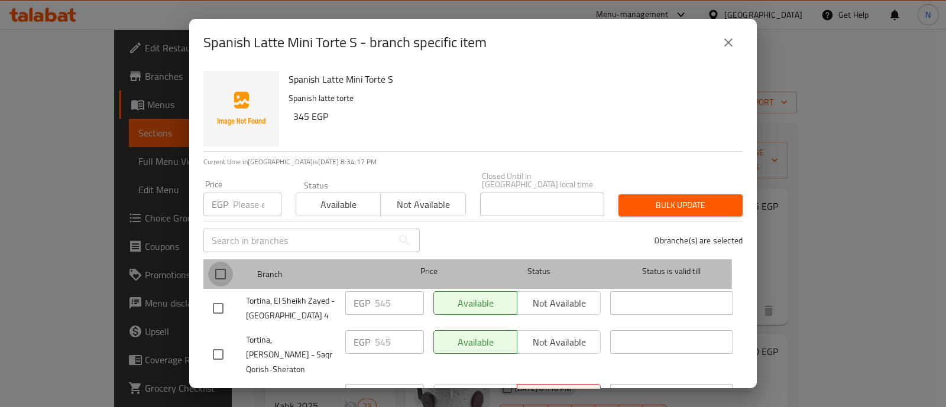
checkbox input "true"
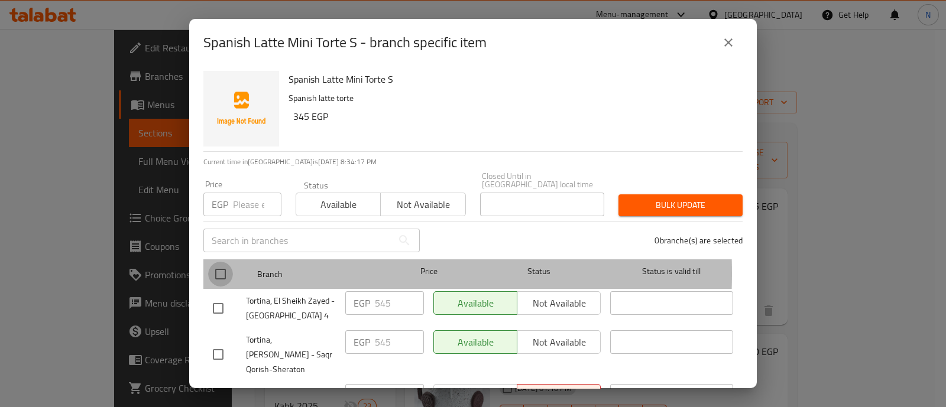
checkbox input "true"
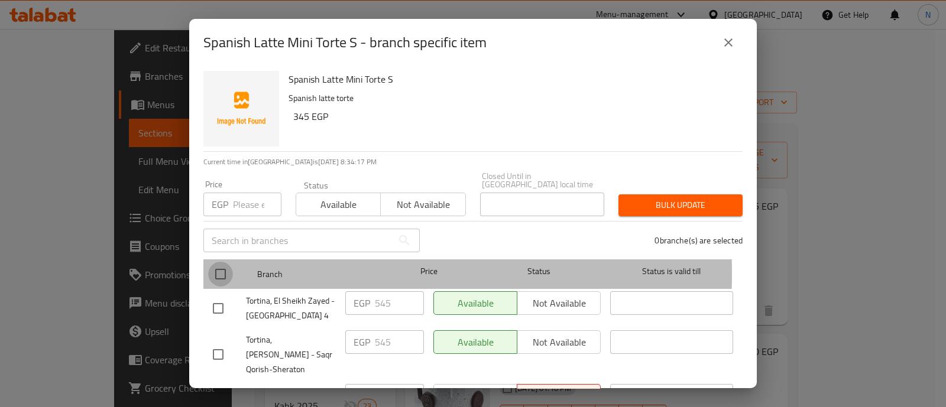
checkbox input "true"
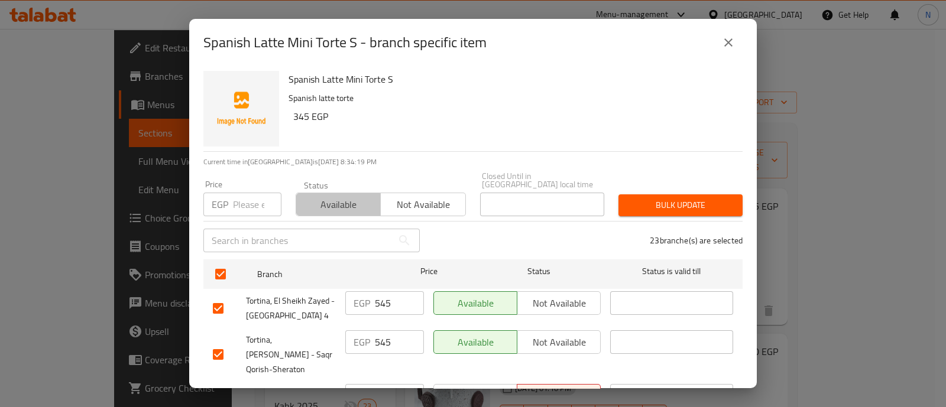
click at [324, 200] on span "Available" at bounding box center [338, 204] width 75 height 17
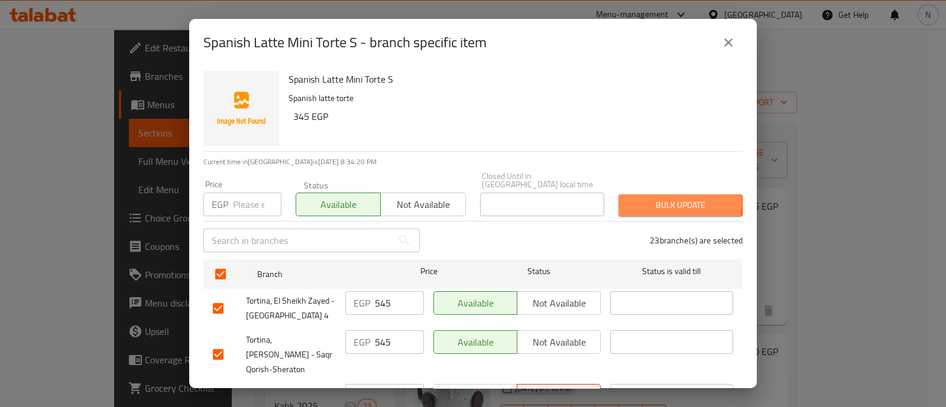
click at [665, 198] on span "Bulk update" at bounding box center [680, 205] width 105 height 15
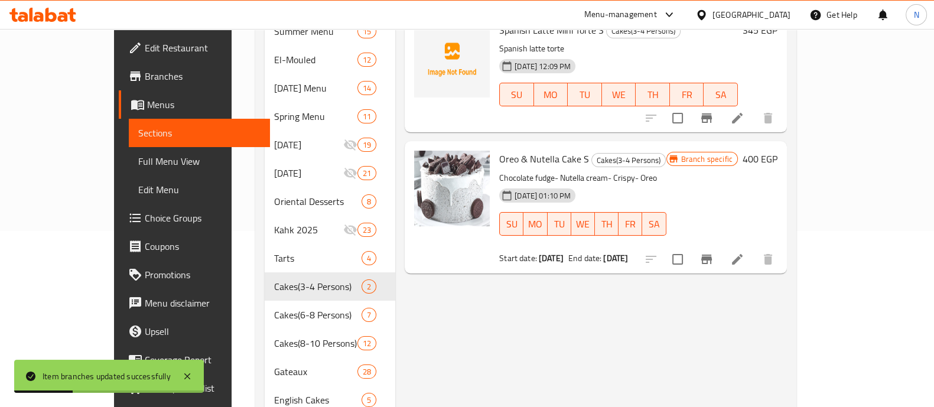
scroll to position [178, 0]
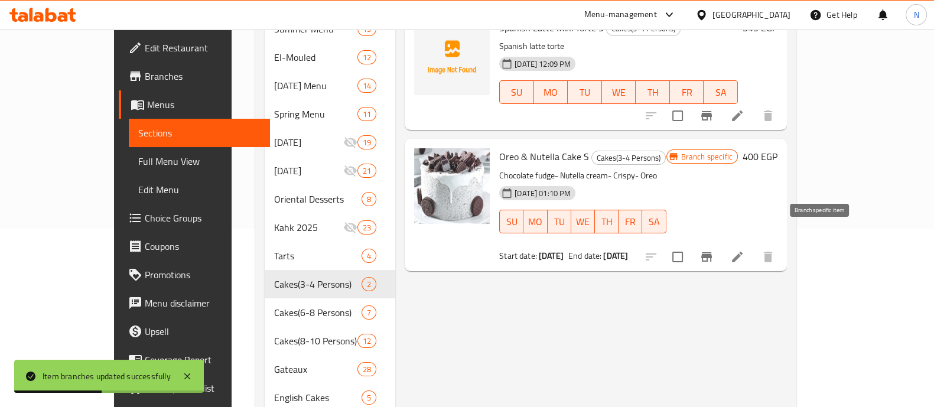
click at [712, 252] on icon "Branch-specific-item" at bounding box center [707, 256] width 11 height 9
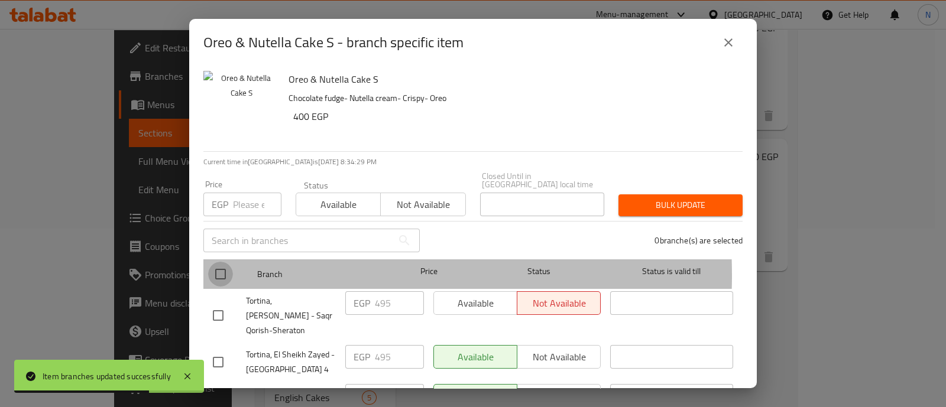
click at [217, 267] on input "checkbox" at bounding box center [220, 274] width 25 height 25
checkbox input "true"
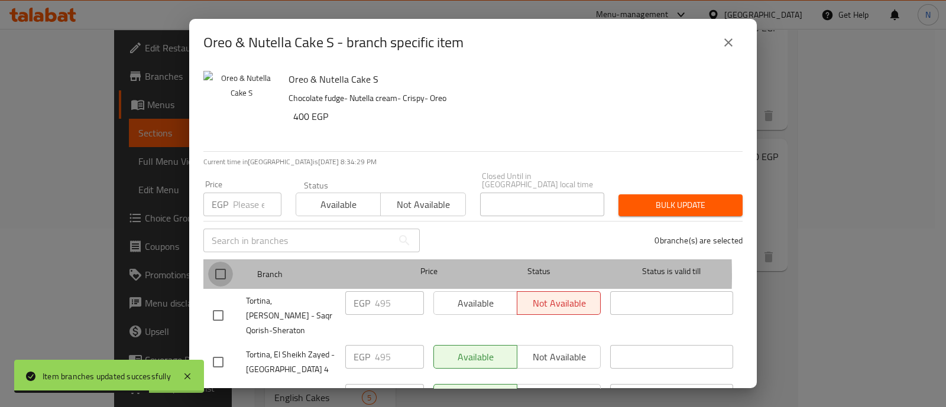
checkbox input "true"
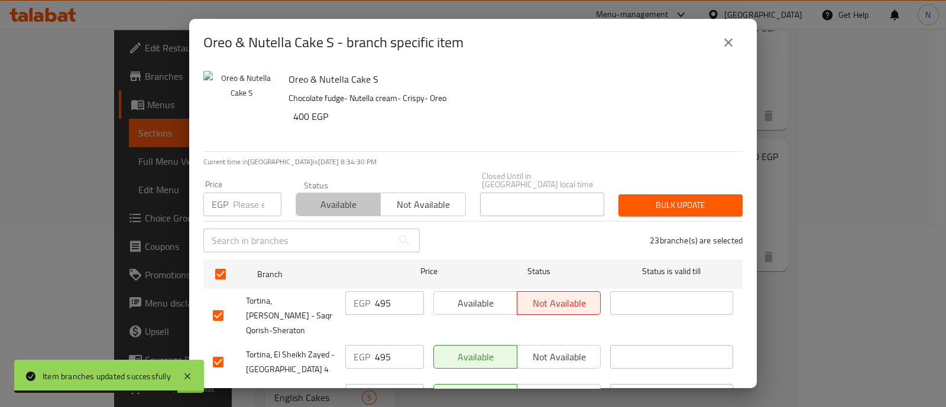
click at [346, 201] on span "Available" at bounding box center [338, 204] width 75 height 17
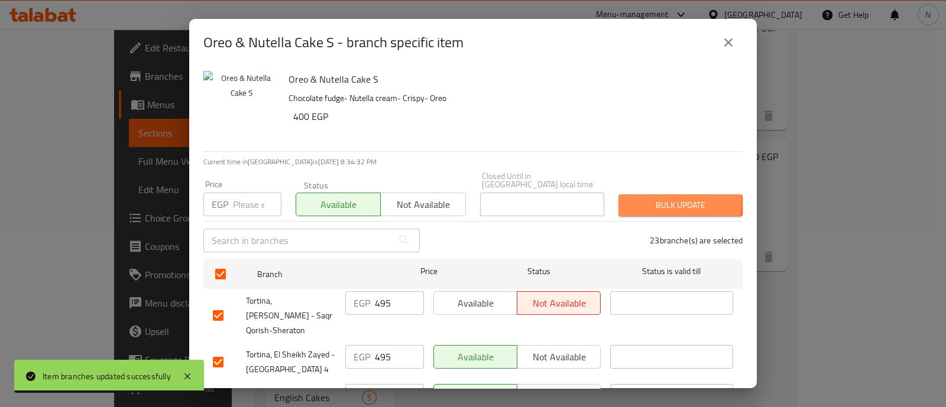
click at [641, 198] on span "Bulk update" at bounding box center [680, 205] width 105 height 15
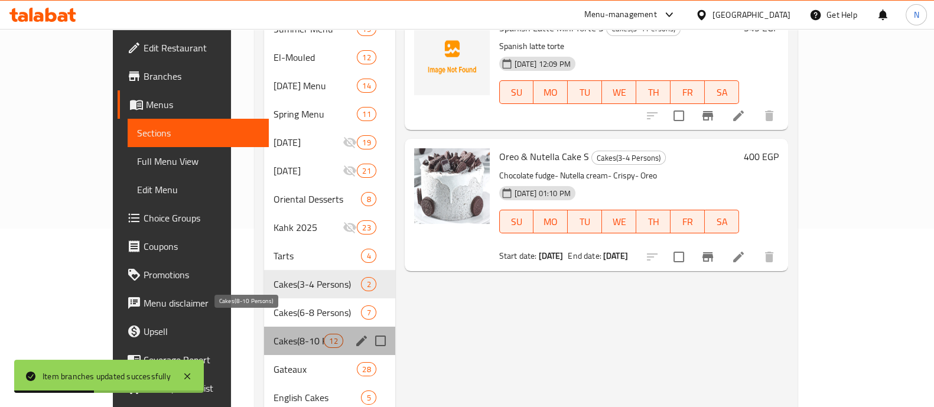
click at [274, 334] on span "Cakes(8-10 Persons)" at bounding box center [299, 341] width 50 height 14
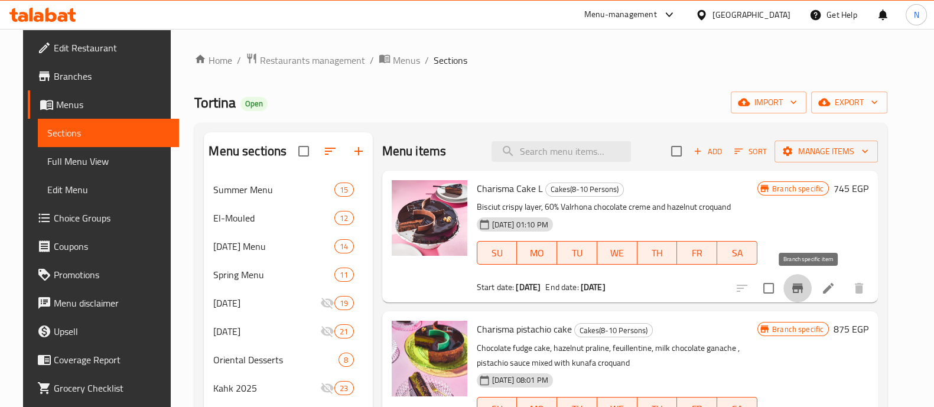
click at [803, 291] on icon "Branch-specific-item" at bounding box center [798, 288] width 11 height 9
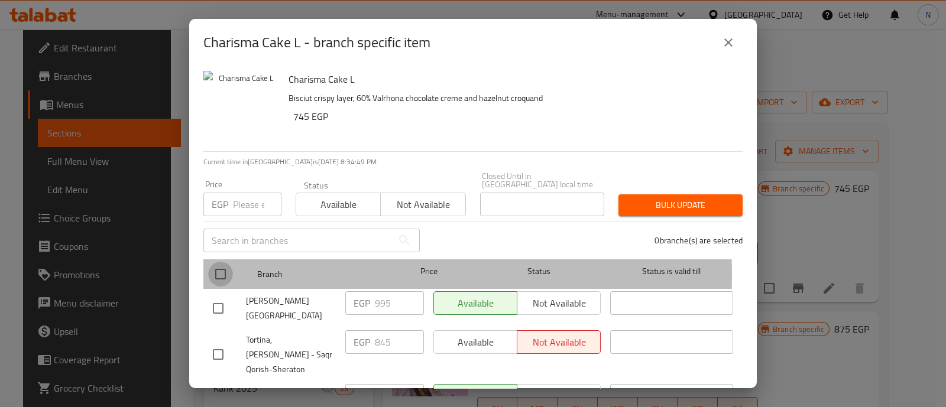
click at [225, 267] on input "checkbox" at bounding box center [220, 274] width 25 height 25
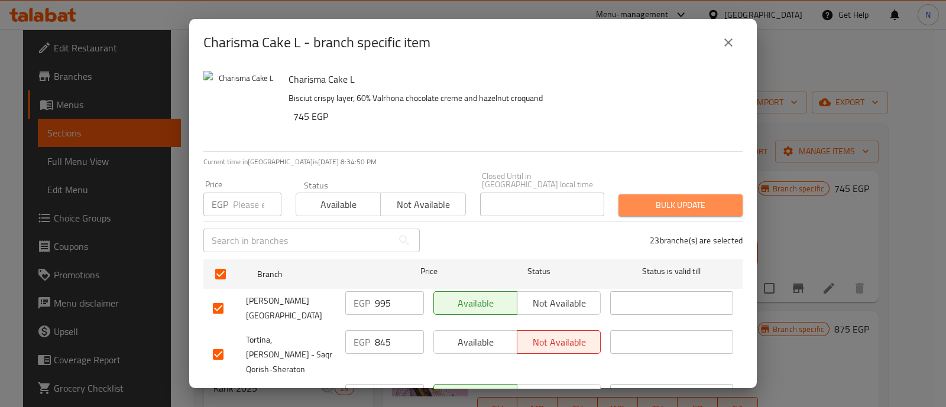
click at [673, 198] on span "Bulk update" at bounding box center [680, 205] width 105 height 15
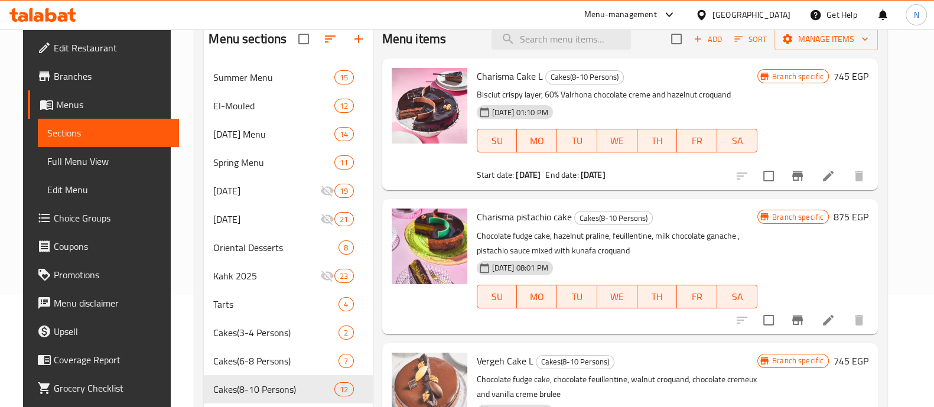
scroll to position [111, 0]
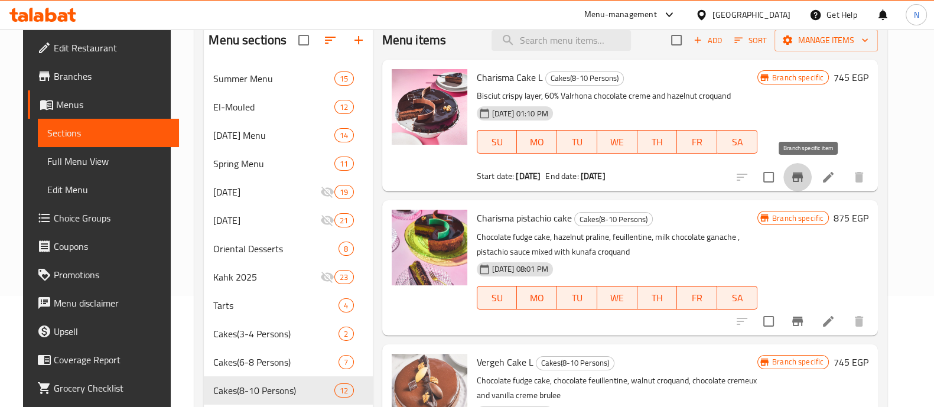
click at [805, 180] on icon "Branch-specific-item" at bounding box center [798, 177] width 14 height 14
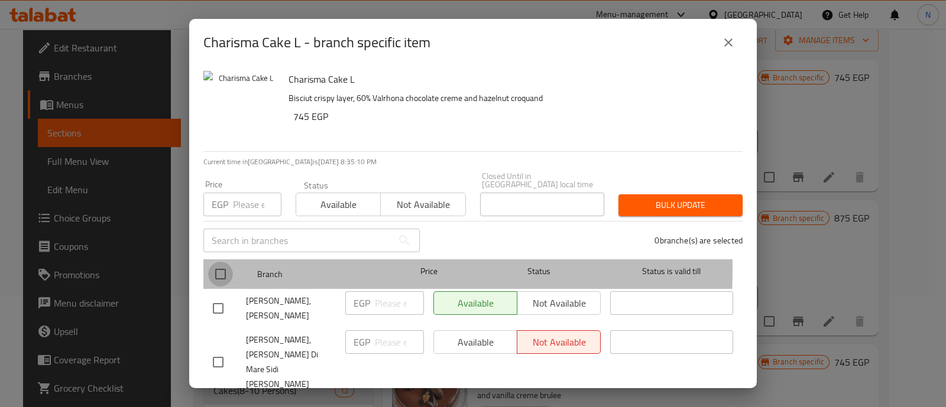
click at [220, 262] on input "checkbox" at bounding box center [220, 274] width 25 height 25
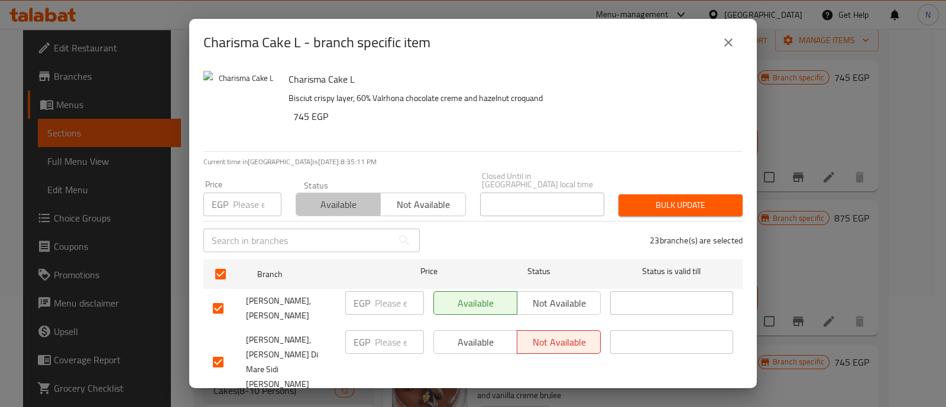
click at [326, 196] on span "Available" at bounding box center [338, 204] width 75 height 17
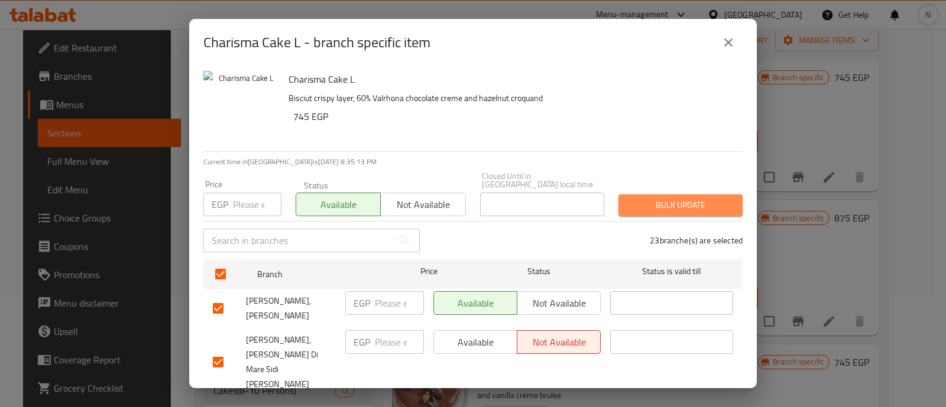
click at [680, 200] on span "Bulk update" at bounding box center [680, 205] width 105 height 15
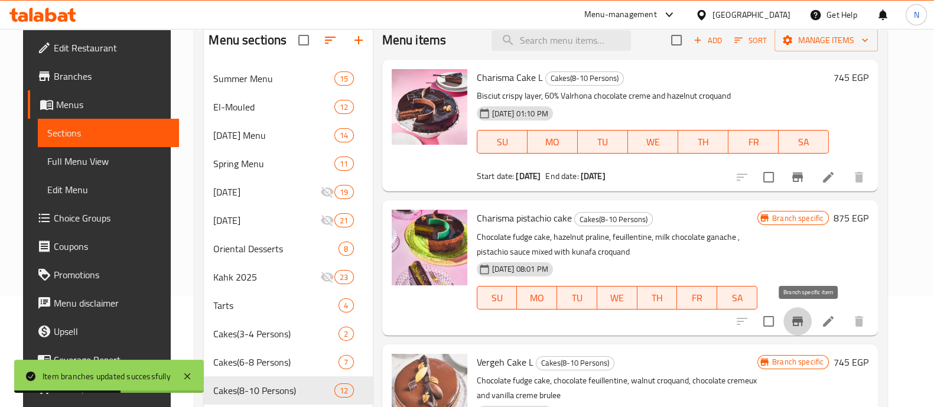
click at [805, 324] on icon "Branch-specific-item" at bounding box center [798, 321] width 14 height 14
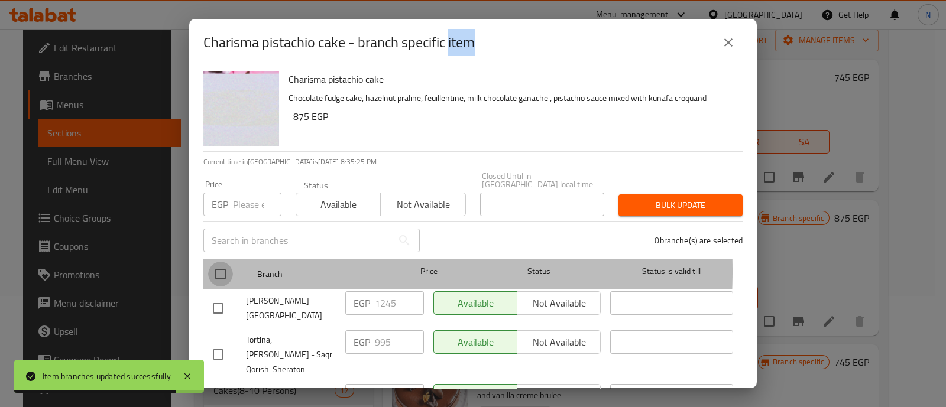
click at [222, 262] on input "checkbox" at bounding box center [220, 274] width 25 height 25
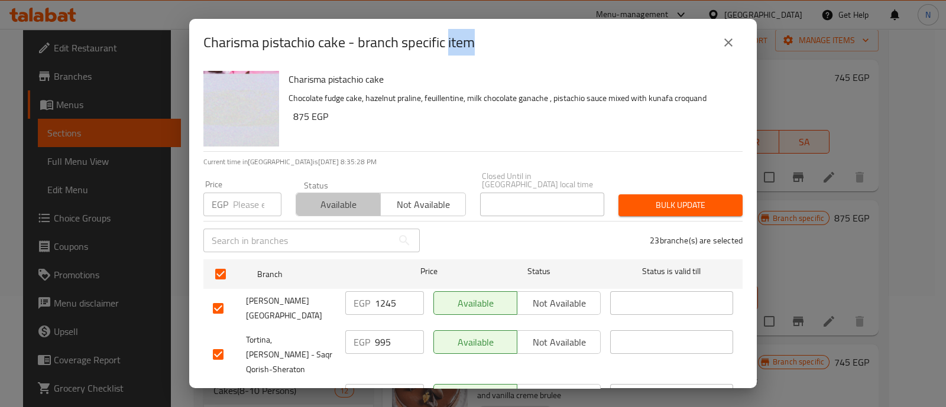
click at [330, 200] on span "Available" at bounding box center [338, 204] width 75 height 17
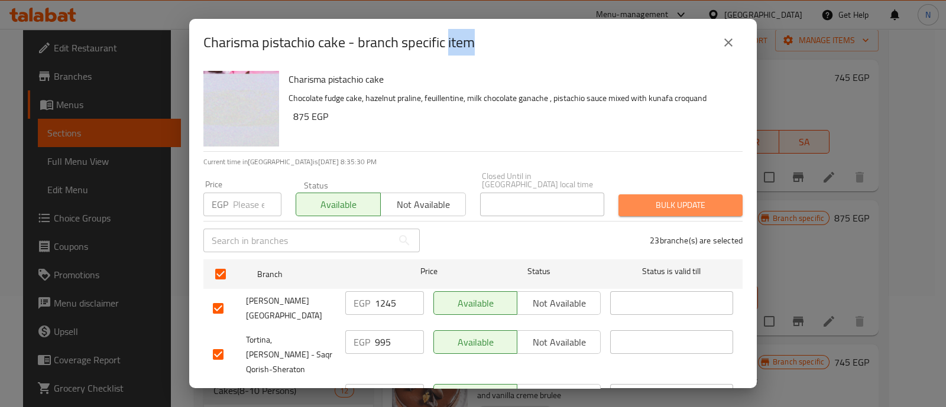
click at [687, 202] on span "Bulk update" at bounding box center [680, 205] width 105 height 15
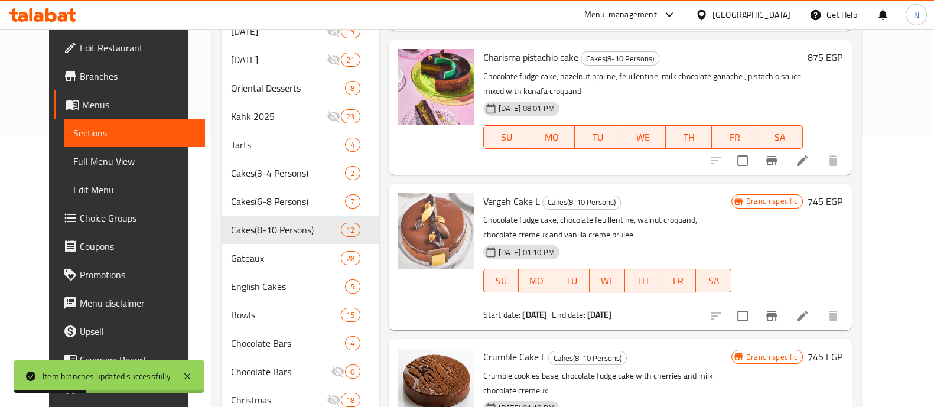
scroll to position [268, 0]
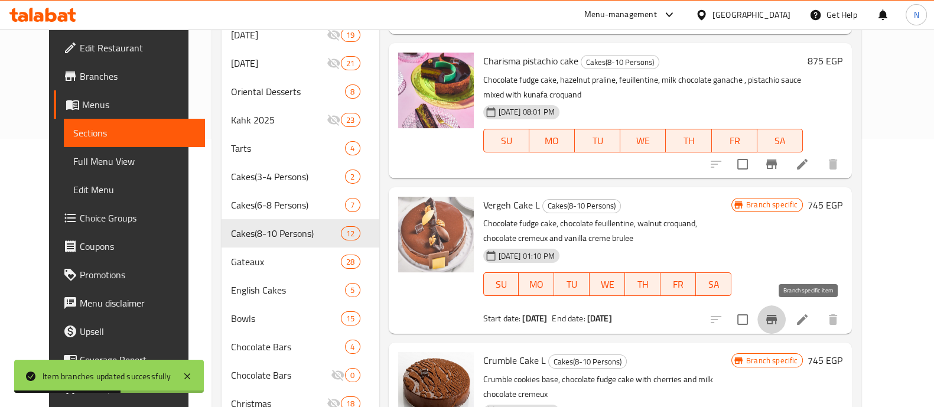
click at [779, 322] on icon "Branch-specific-item" at bounding box center [772, 320] width 14 height 14
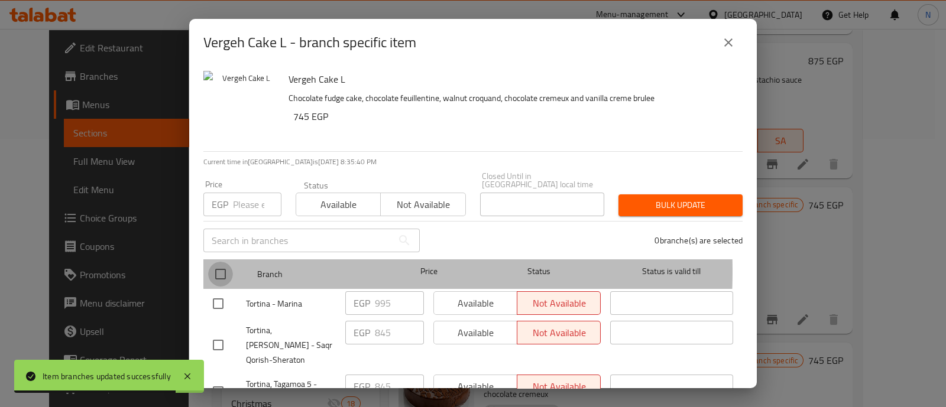
click at [219, 263] on input "checkbox" at bounding box center [220, 274] width 25 height 25
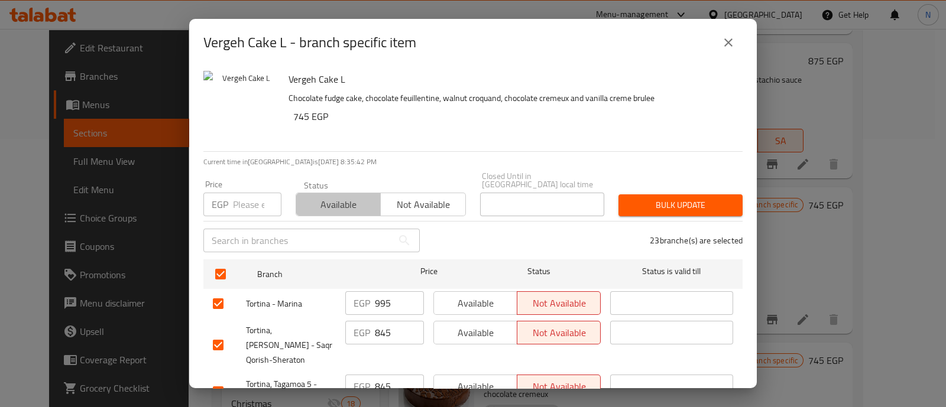
click at [338, 196] on span "Available" at bounding box center [338, 204] width 75 height 17
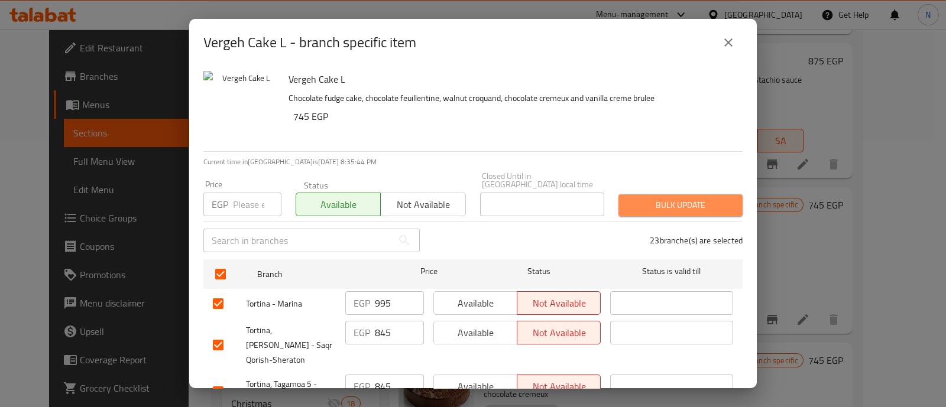
click at [688, 203] on span "Bulk update" at bounding box center [680, 205] width 105 height 15
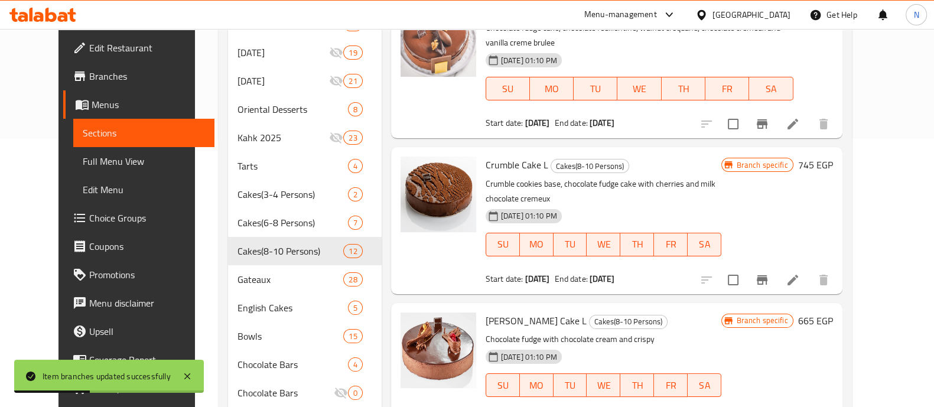
scroll to position [198, 0]
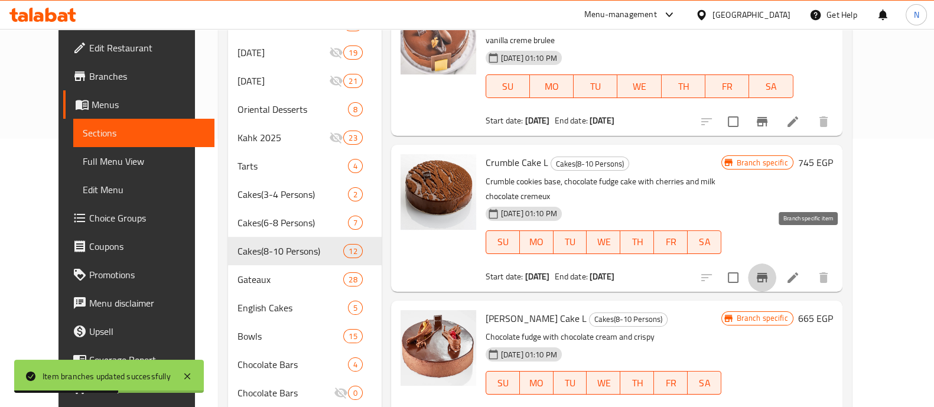
click at [769, 271] on icon "Branch-specific-item" at bounding box center [762, 278] width 14 height 14
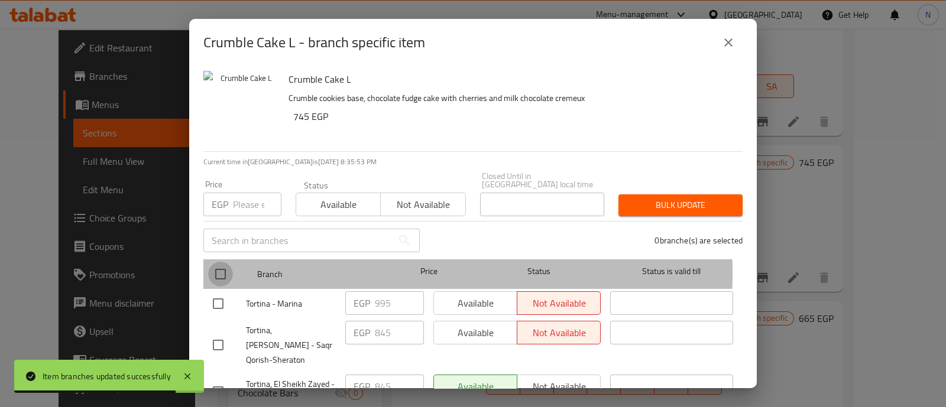
click at [219, 264] on input "checkbox" at bounding box center [220, 274] width 25 height 25
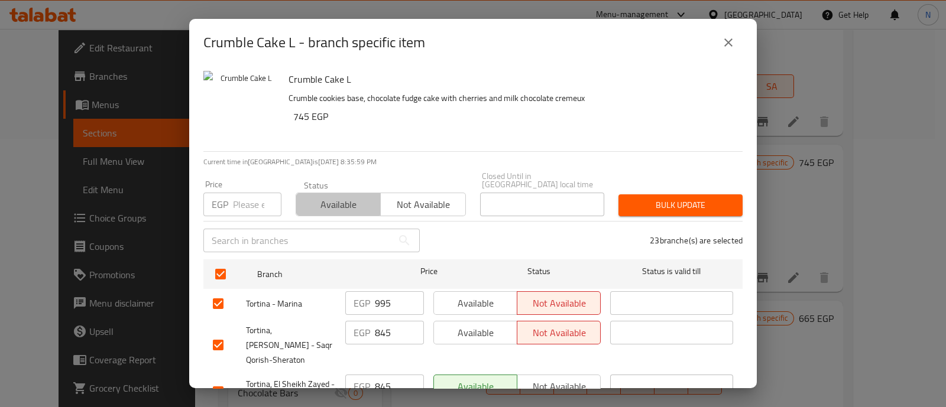
click at [325, 196] on span "Available" at bounding box center [338, 204] width 75 height 17
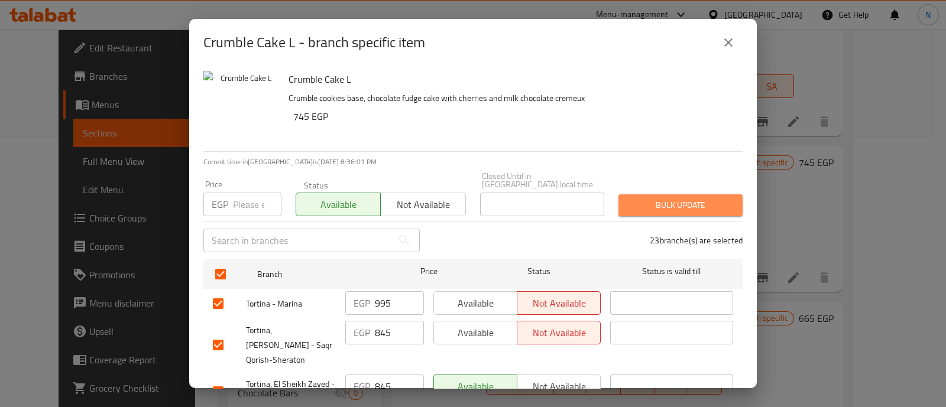
click at [683, 198] on span "Bulk update" at bounding box center [680, 205] width 105 height 15
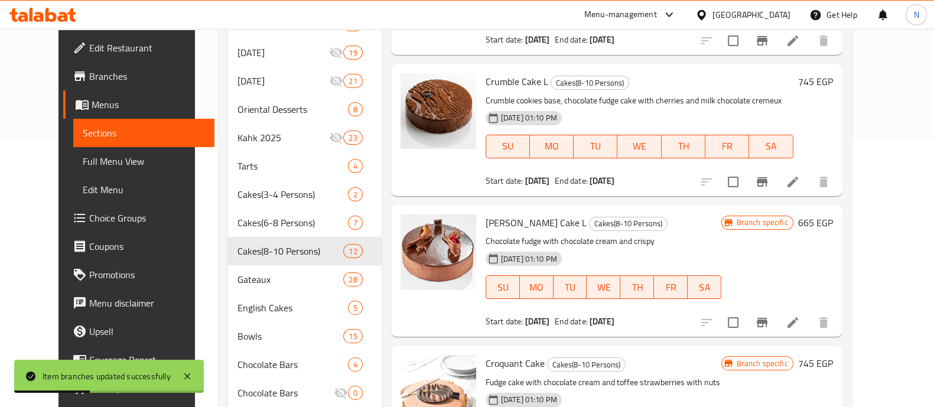
scroll to position [276, 0]
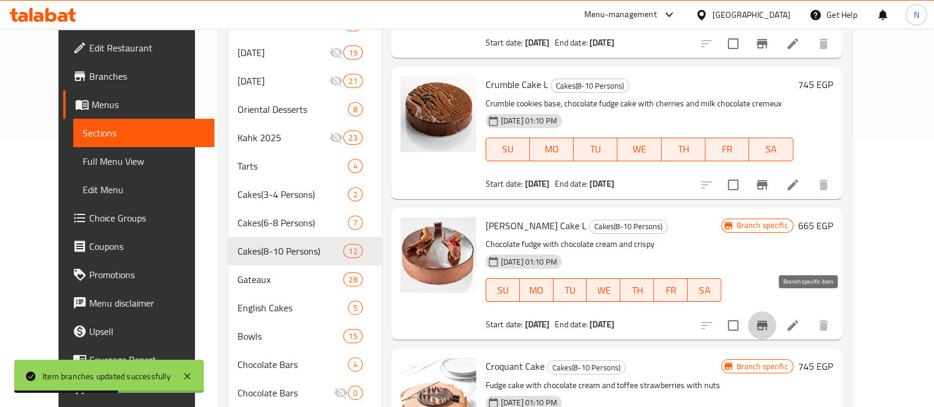
click at [768, 321] on icon "Branch-specific-item" at bounding box center [762, 325] width 11 height 9
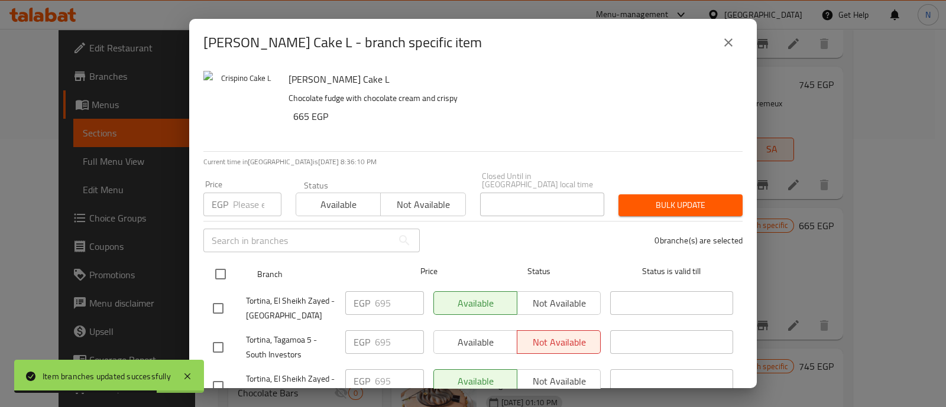
click at [218, 264] on input "checkbox" at bounding box center [220, 274] width 25 height 25
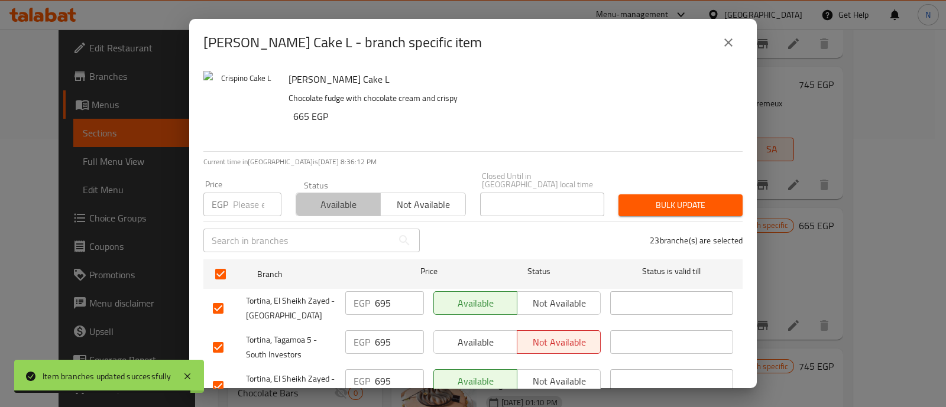
click at [340, 196] on span "Available" at bounding box center [338, 204] width 75 height 17
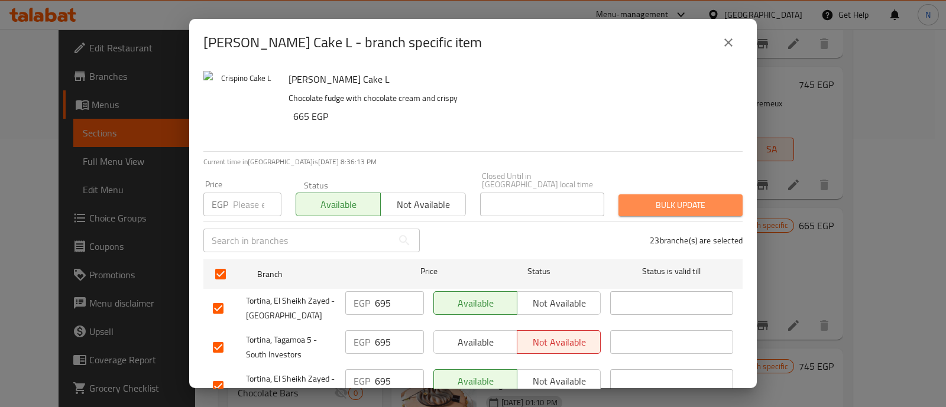
click at [706, 198] on span "Bulk update" at bounding box center [680, 205] width 105 height 15
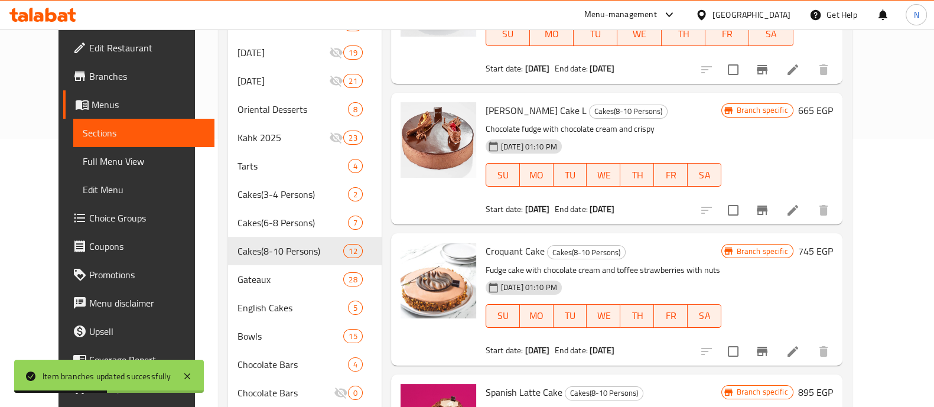
scroll to position [411, 0]
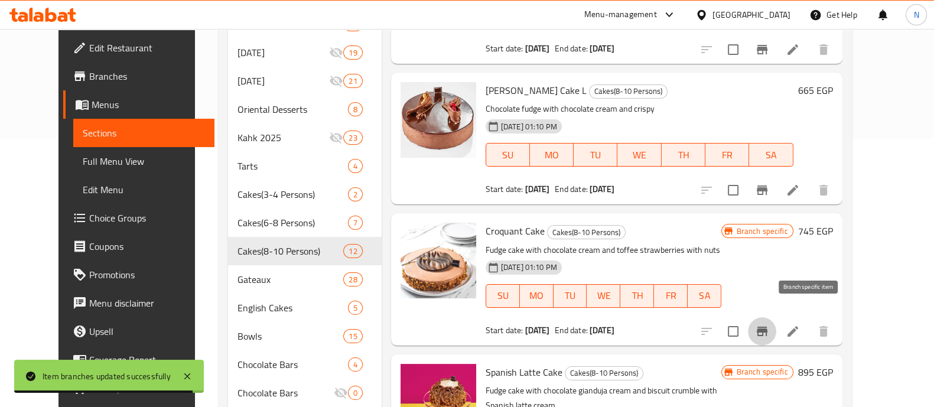
click at [769, 324] on icon "Branch-specific-item" at bounding box center [762, 331] width 14 height 14
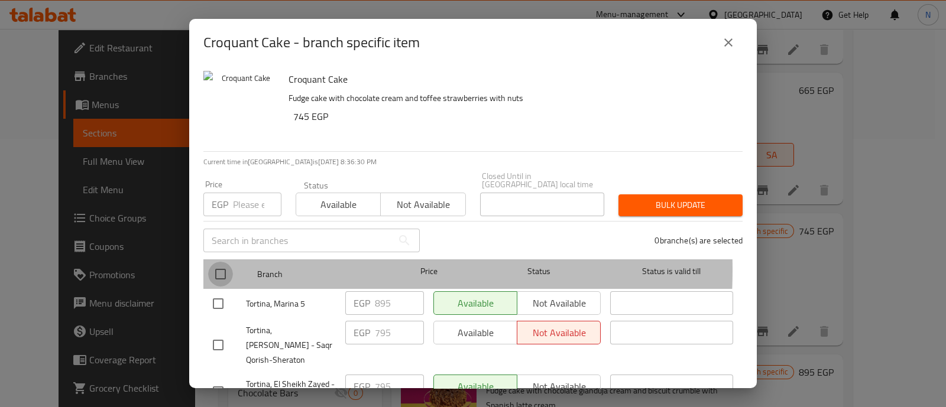
click at [220, 262] on input "checkbox" at bounding box center [220, 274] width 25 height 25
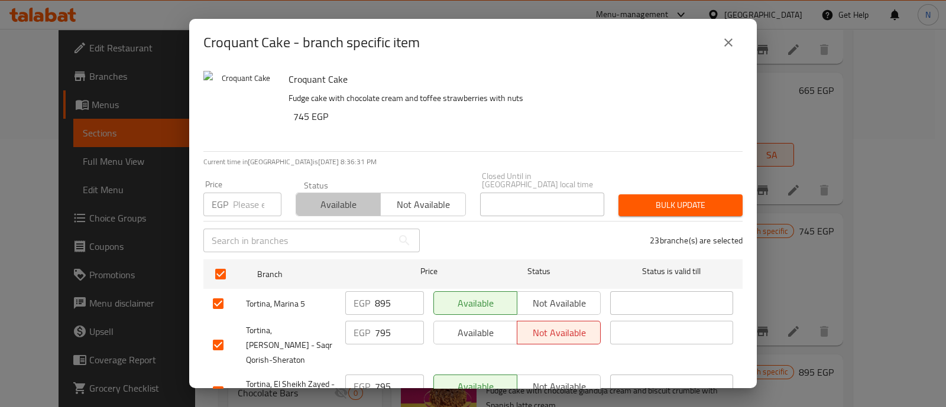
click at [332, 196] on span "Available" at bounding box center [338, 204] width 75 height 17
click at [683, 198] on span "Bulk update" at bounding box center [680, 205] width 105 height 15
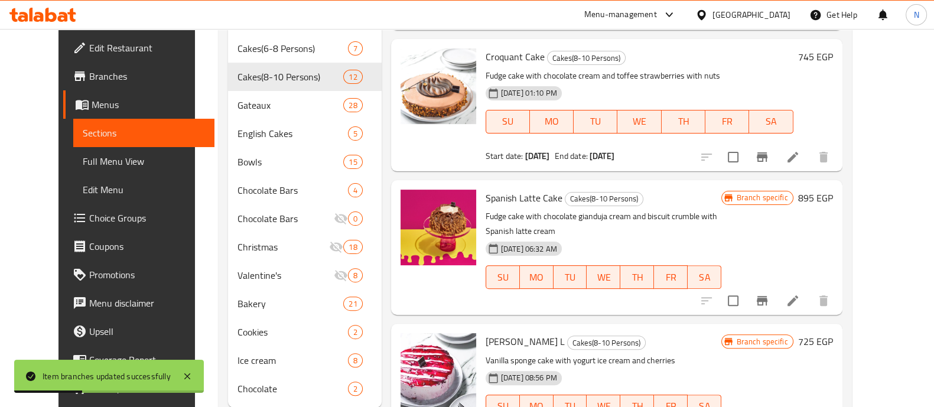
scroll to position [445, 0]
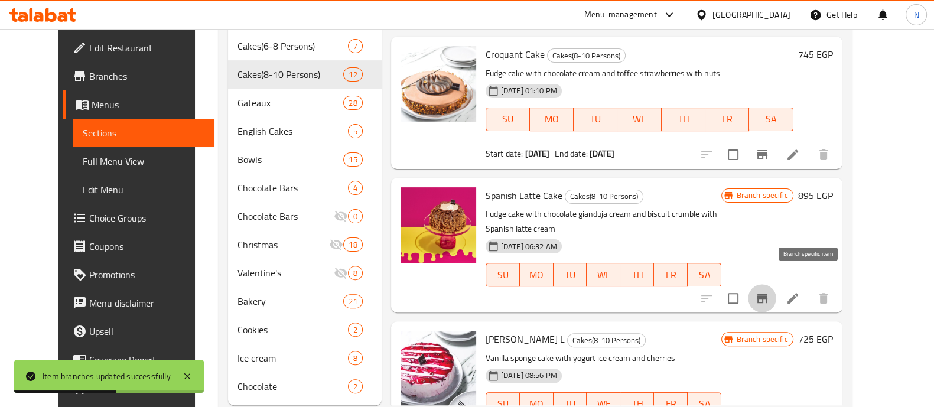
click at [769, 291] on icon "Branch-specific-item" at bounding box center [762, 298] width 14 height 14
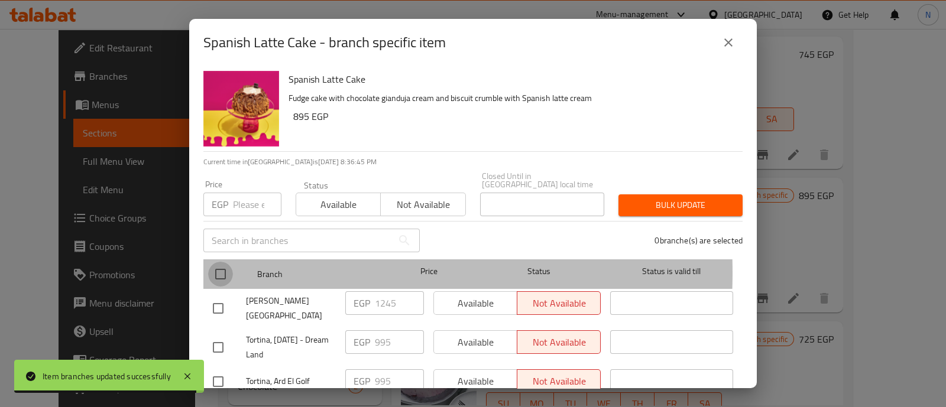
click at [217, 264] on input "checkbox" at bounding box center [220, 274] width 25 height 25
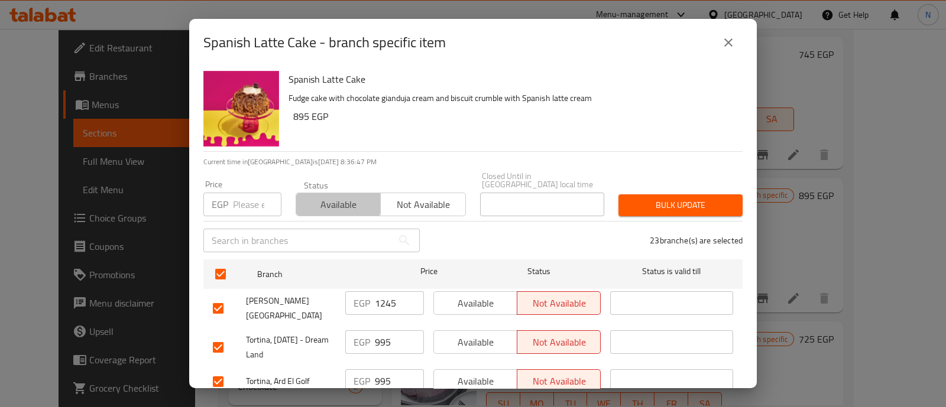
click at [325, 196] on span "Available" at bounding box center [338, 204] width 75 height 17
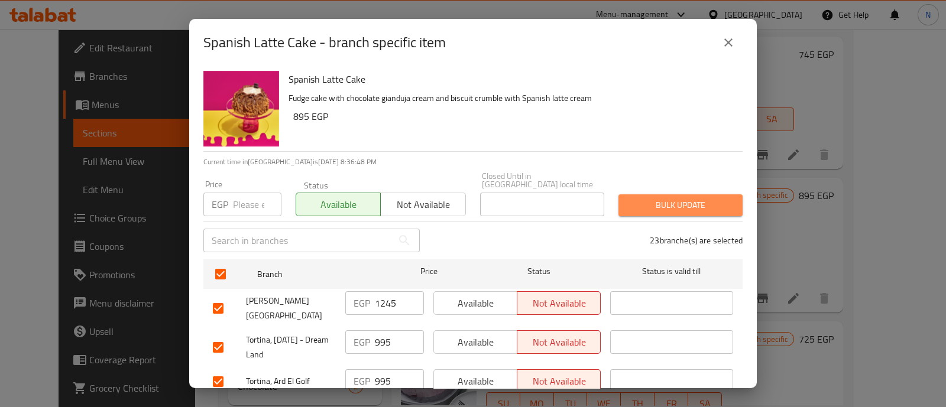
click at [687, 194] on button "Bulk update" at bounding box center [680, 205] width 124 height 22
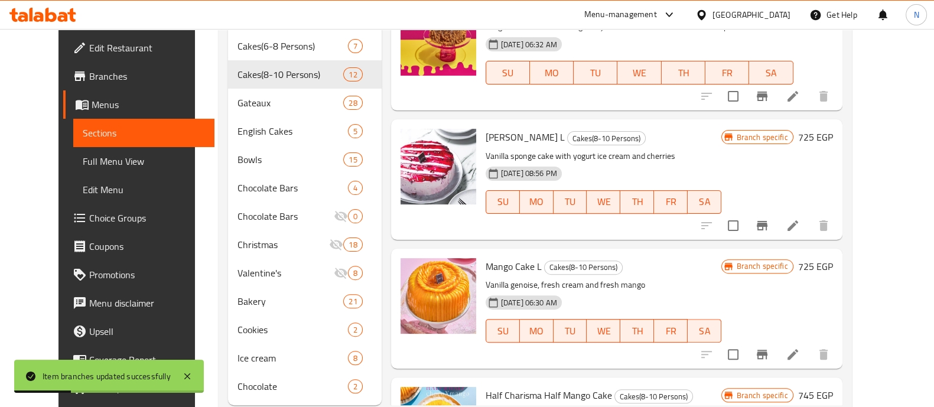
scroll to position [602, 0]
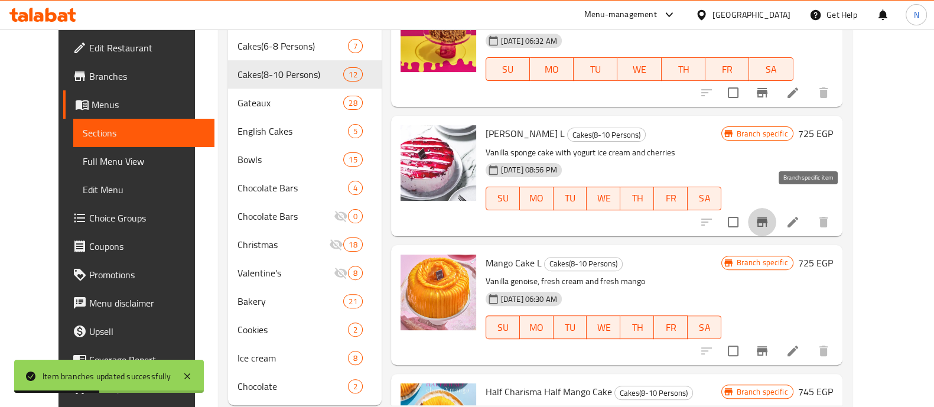
click at [769, 215] on icon "Branch-specific-item" at bounding box center [762, 222] width 14 height 14
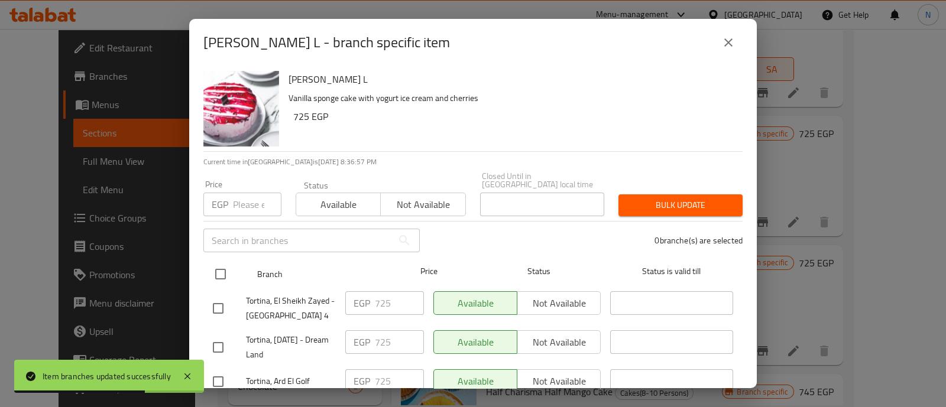
click at [218, 267] on input "checkbox" at bounding box center [220, 274] width 25 height 25
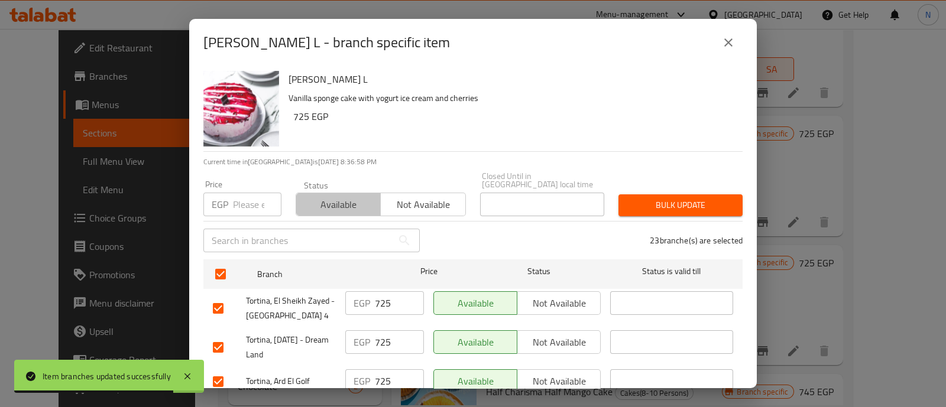
click at [337, 197] on span "Available" at bounding box center [338, 204] width 75 height 17
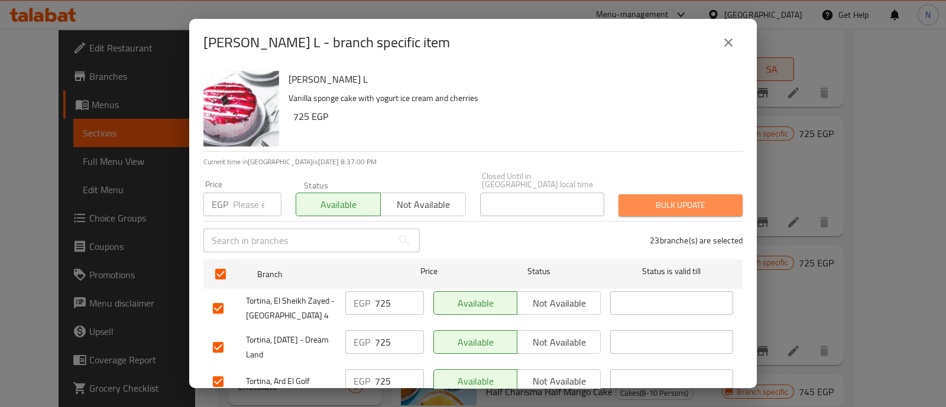
click at [705, 198] on span "Bulk update" at bounding box center [680, 205] width 105 height 15
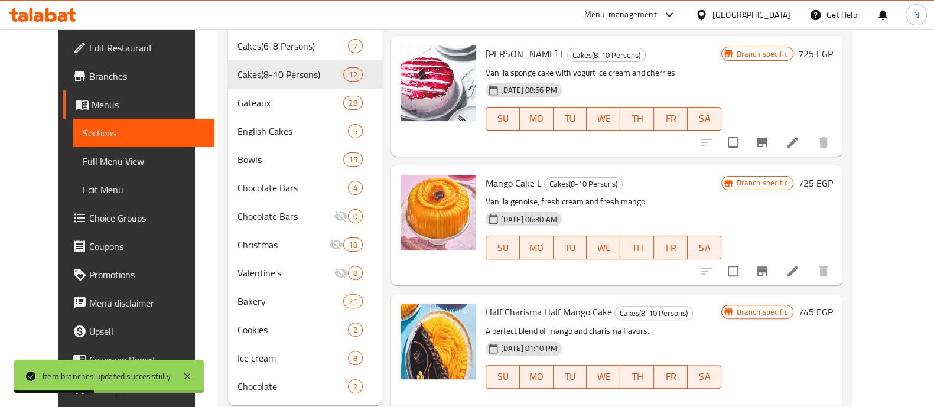
scroll to position [724, 0]
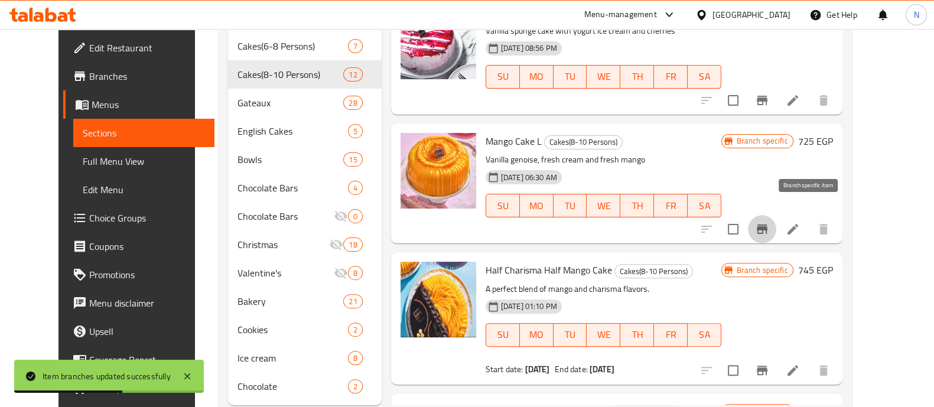
click at [769, 222] on icon "Branch-specific-item" at bounding box center [762, 229] width 14 height 14
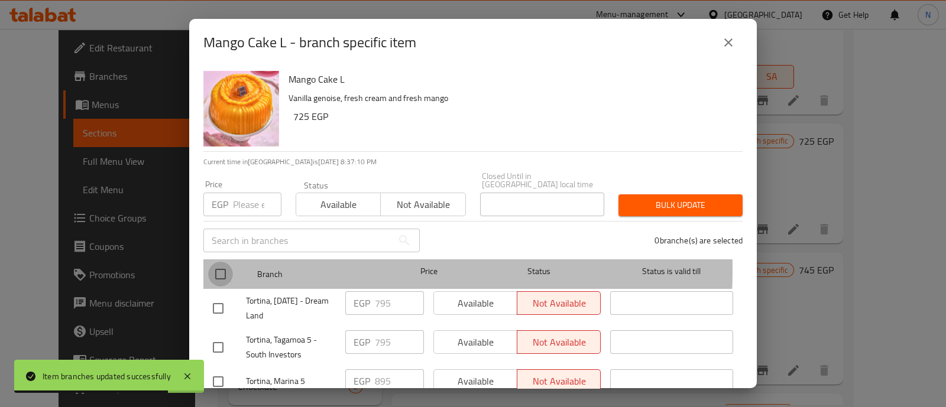
click at [221, 262] on input "checkbox" at bounding box center [220, 274] width 25 height 25
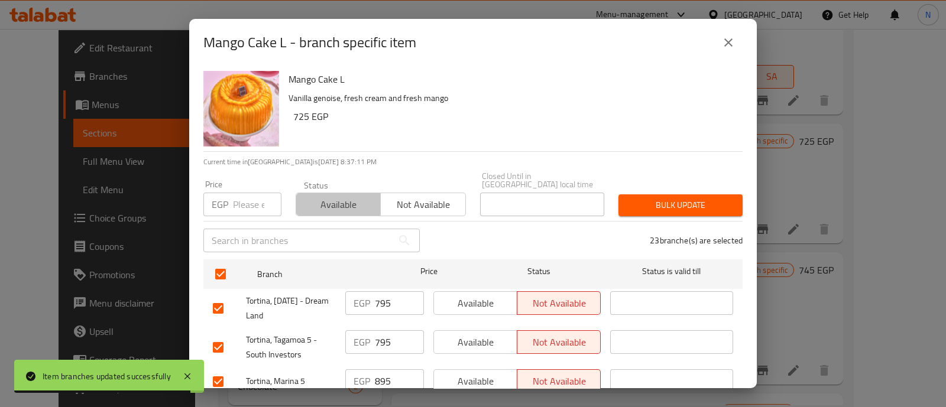
click at [317, 196] on span "Available" at bounding box center [338, 204] width 75 height 17
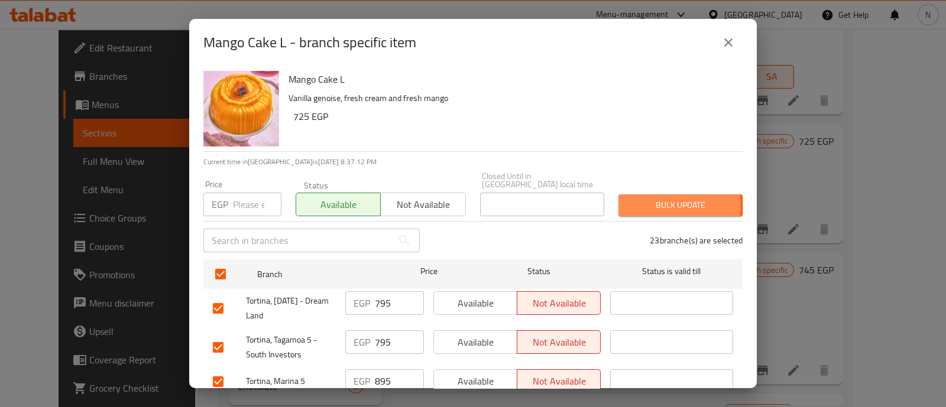
click at [644, 198] on span "Bulk update" at bounding box center [680, 205] width 105 height 15
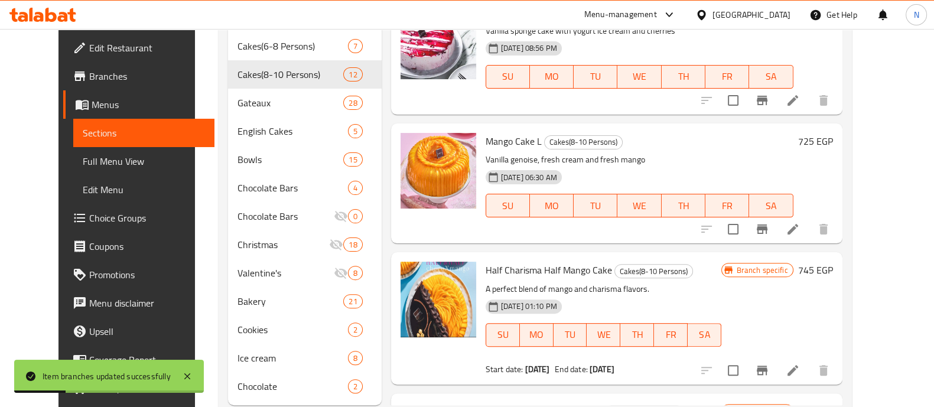
scroll to position [457, 0]
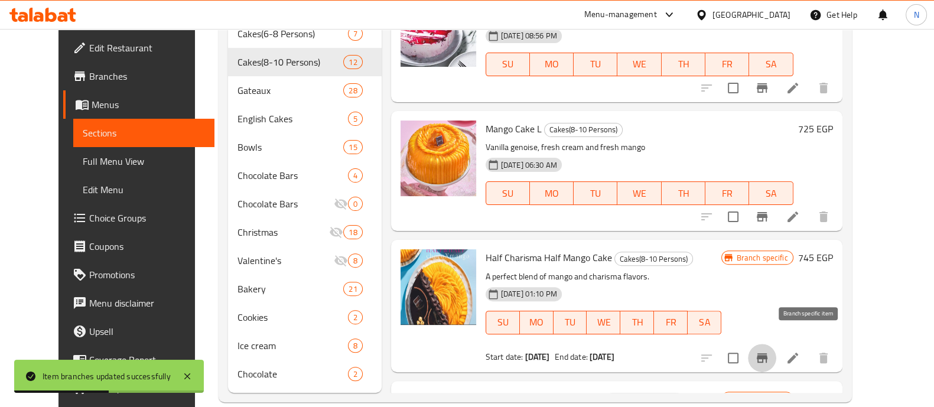
click at [768, 353] on icon "Branch-specific-item" at bounding box center [762, 357] width 11 height 9
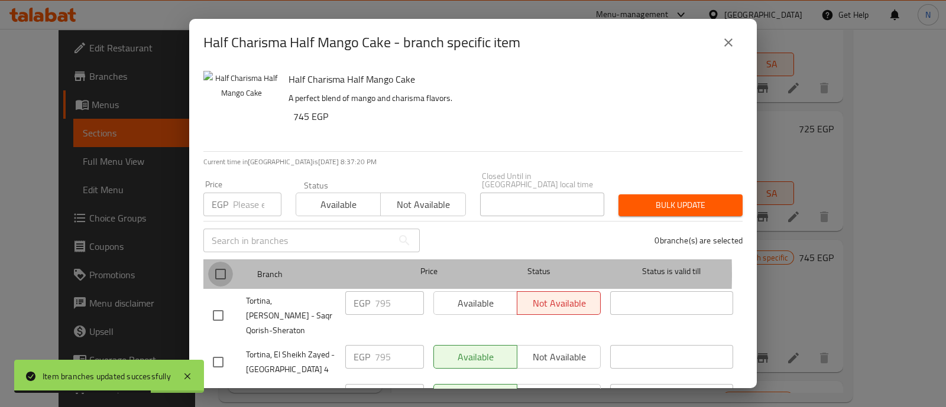
click at [218, 266] on input "checkbox" at bounding box center [220, 274] width 25 height 25
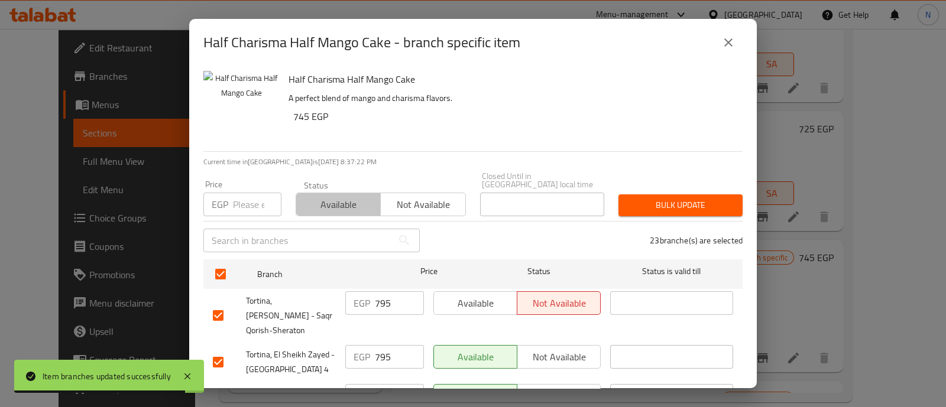
click at [336, 196] on span "Available" at bounding box center [338, 204] width 75 height 17
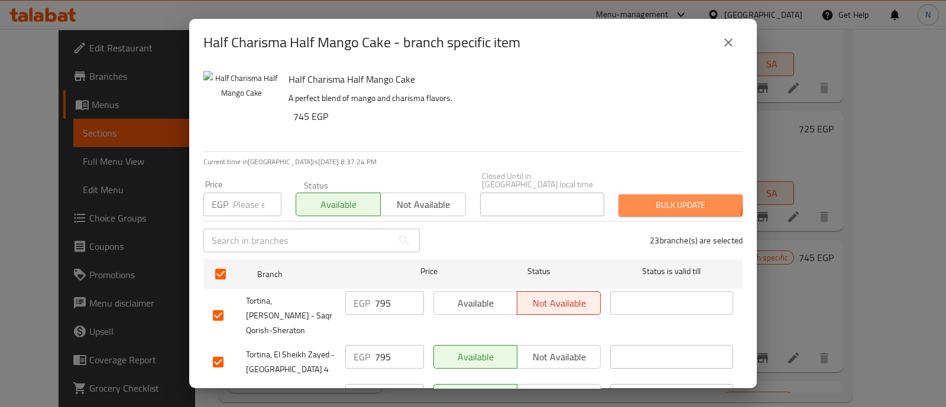
click at [661, 198] on span "Bulk update" at bounding box center [680, 205] width 105 height 15
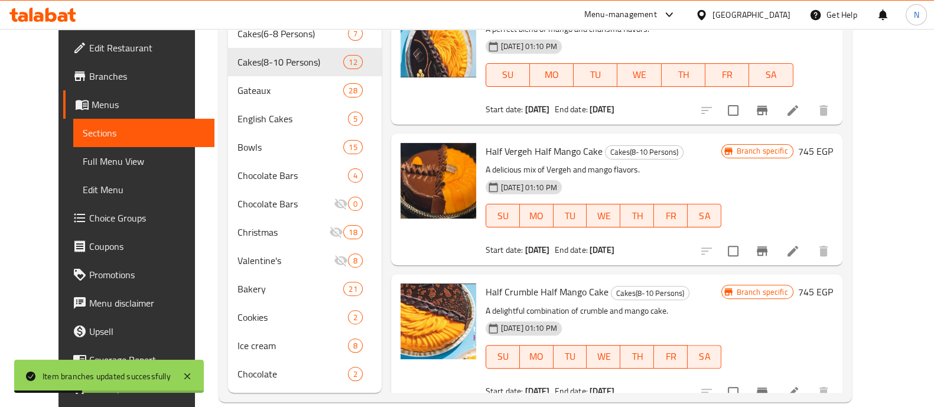
scroll to position [988, 0]
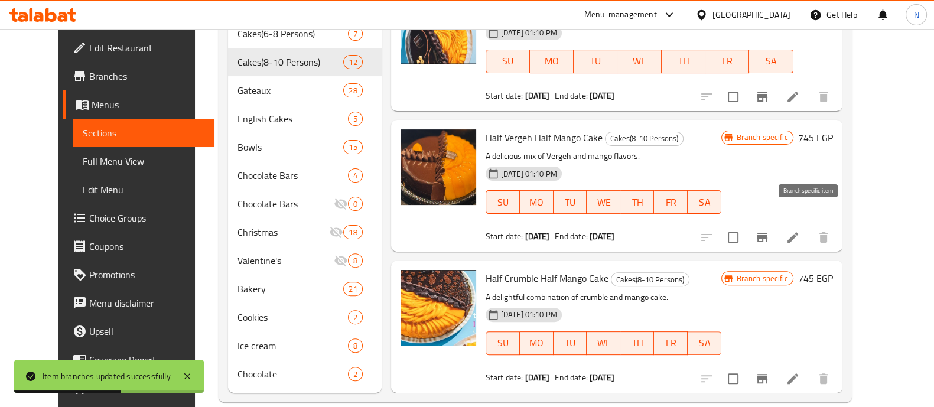
click at [769, 230] on icon "Branch-specific-item" at bounding box center [762, 237] width 14 height 14
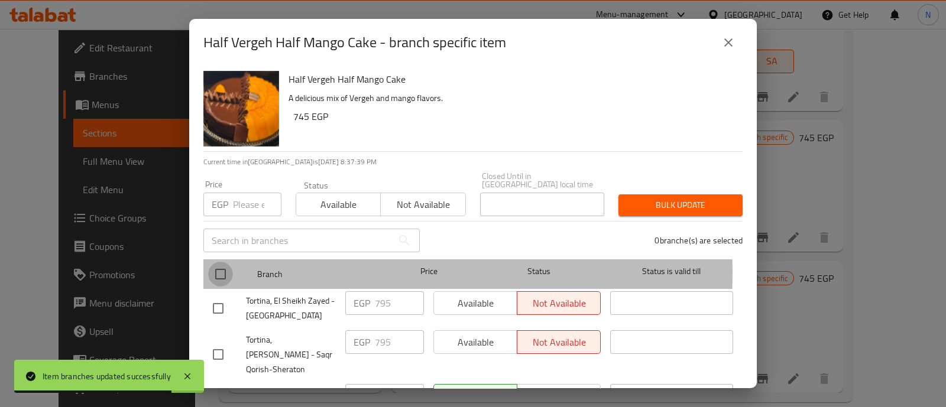
click at [221, 264] on input "checkbox" at bounding box center [220, 274] width 25 height 25
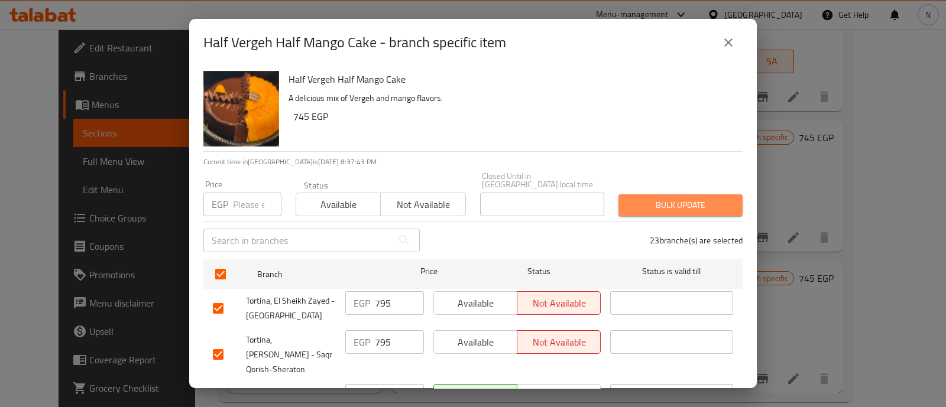
click at [680, 198] on span "Bulk update" at bounding box center [680, 205] width 105 height 15
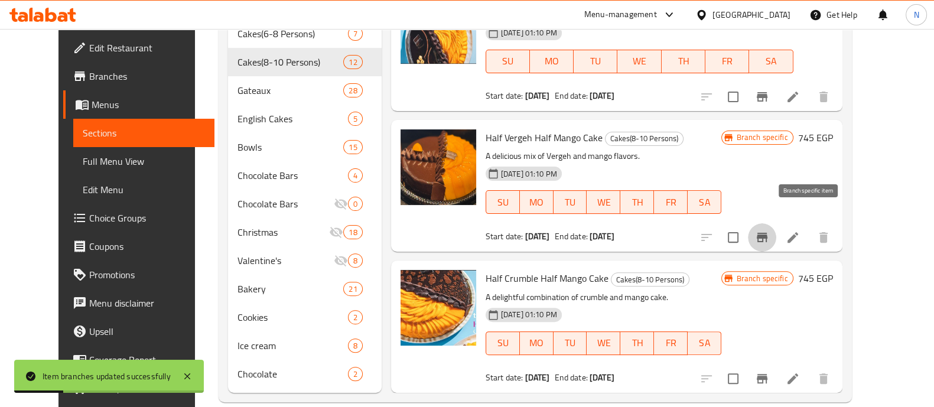
click at [768, 233] on icon "Branch-specific-item" at bounding box center [762, 237] width 11 height 9
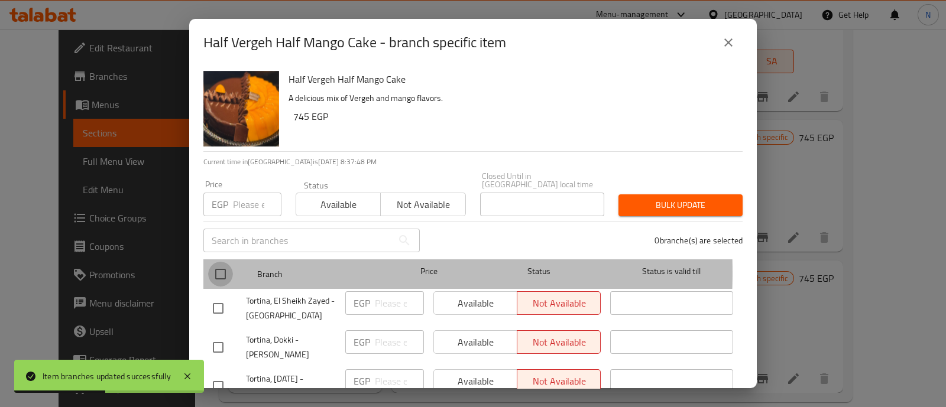
click at [219, 264] on input "checkbox" at bounding box center [220, 274] width 25 height 25
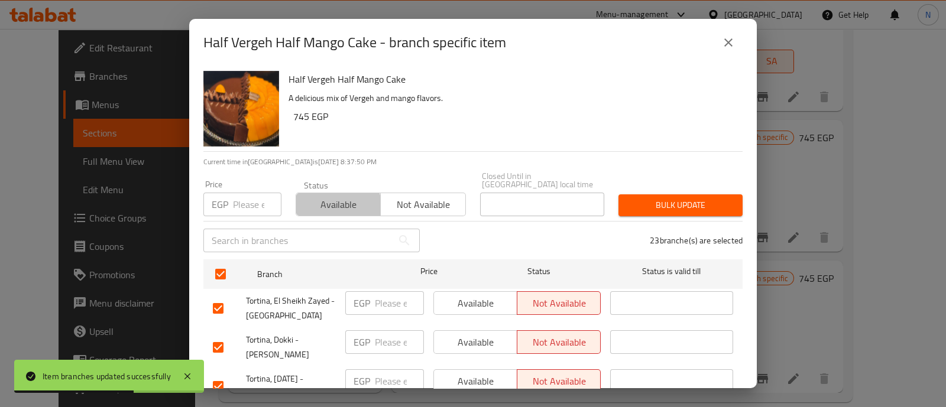
click at [316, 204] on button "Available" at bounding box center [337, 205] width 85 height 24
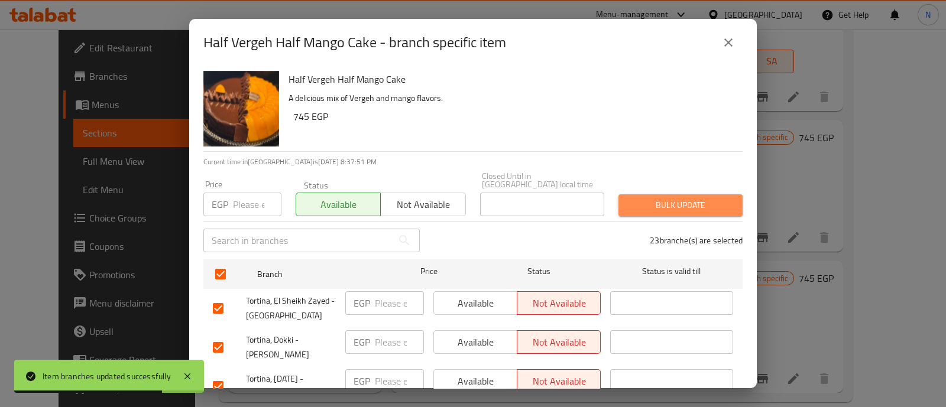
click at [679, 198] on span "Bulk update" at bounding box center [680, 205] width 105 height 15
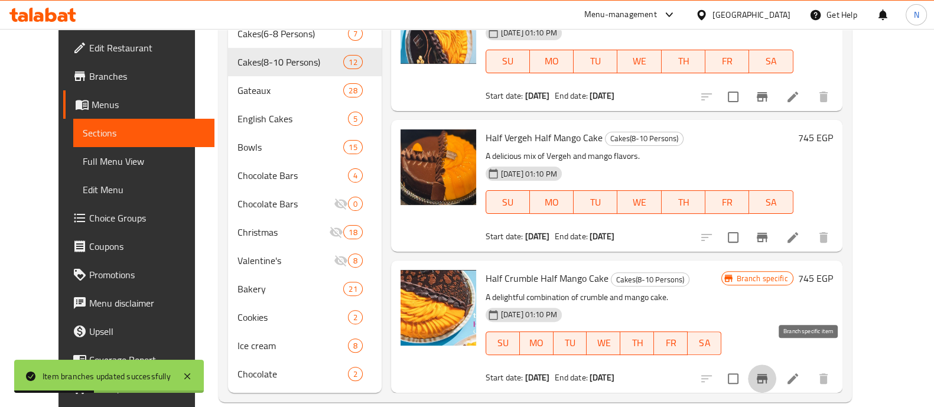
click at [768, 374] on icon "Branch-specific-item" at bounding box center [762, 378] width 11 height 9
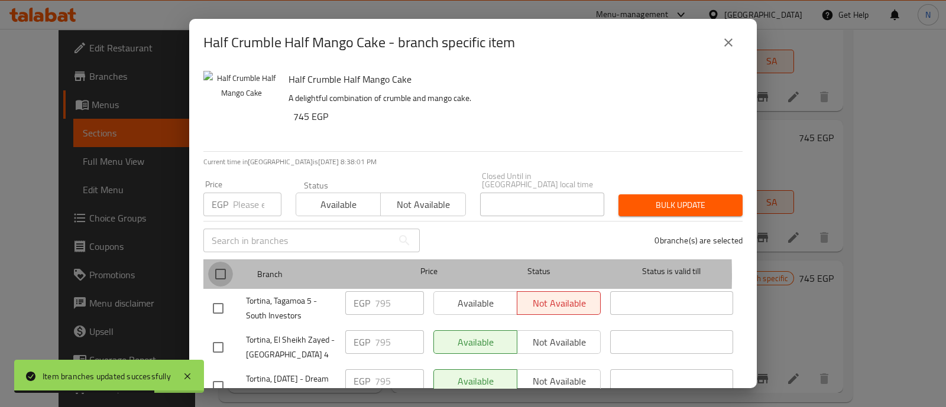
click at [220, 267] on input "checkbox" at bounding box center [220, 274] width 25 height 25
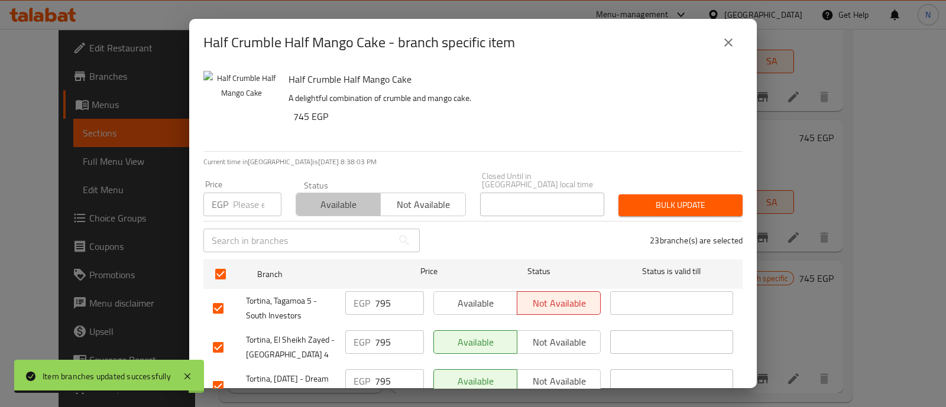
click at [322, 203] on span "Available" at bounding box center [338, 204] width 75 height 17
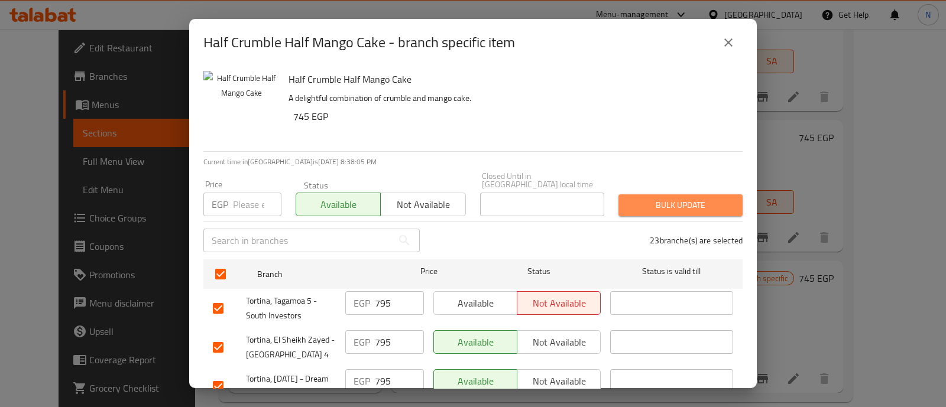
click at [679, 198] on span "Bulk update" at bounding box center [680, 205] width 105 height 15
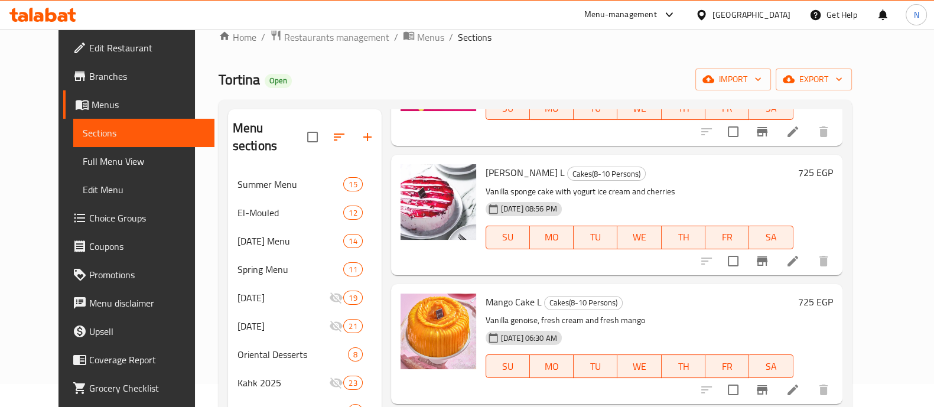
scroll to position [0, 0]
